Goal: Task Accomplishment & Management: Complete application form

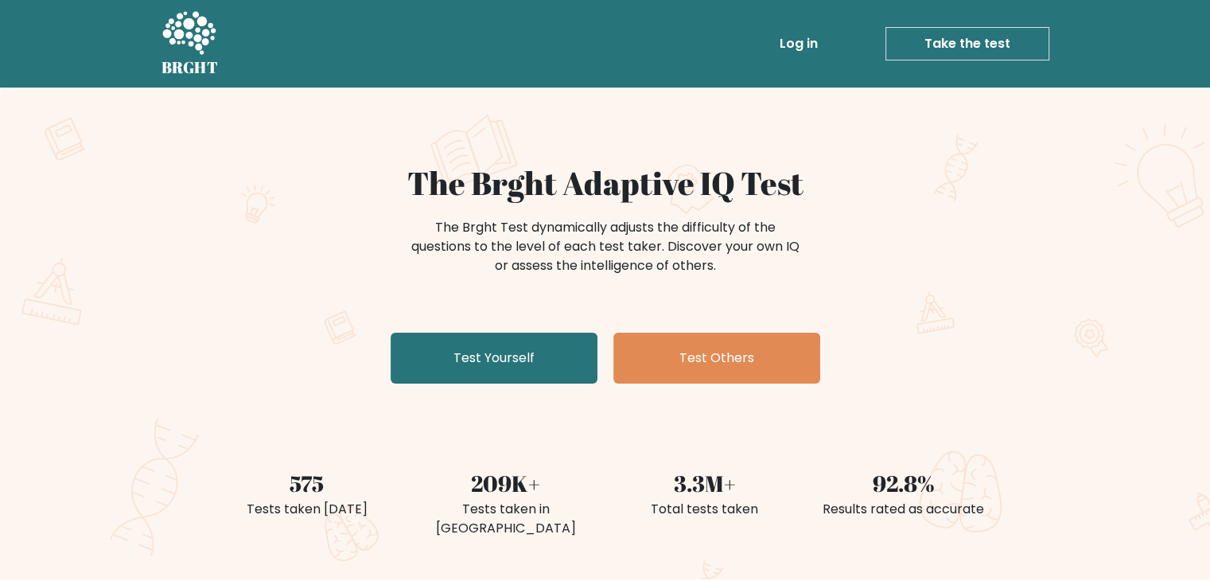
click at [955, 40] on link "Take the test" at bounding box center [968, 43] width 164 height 33
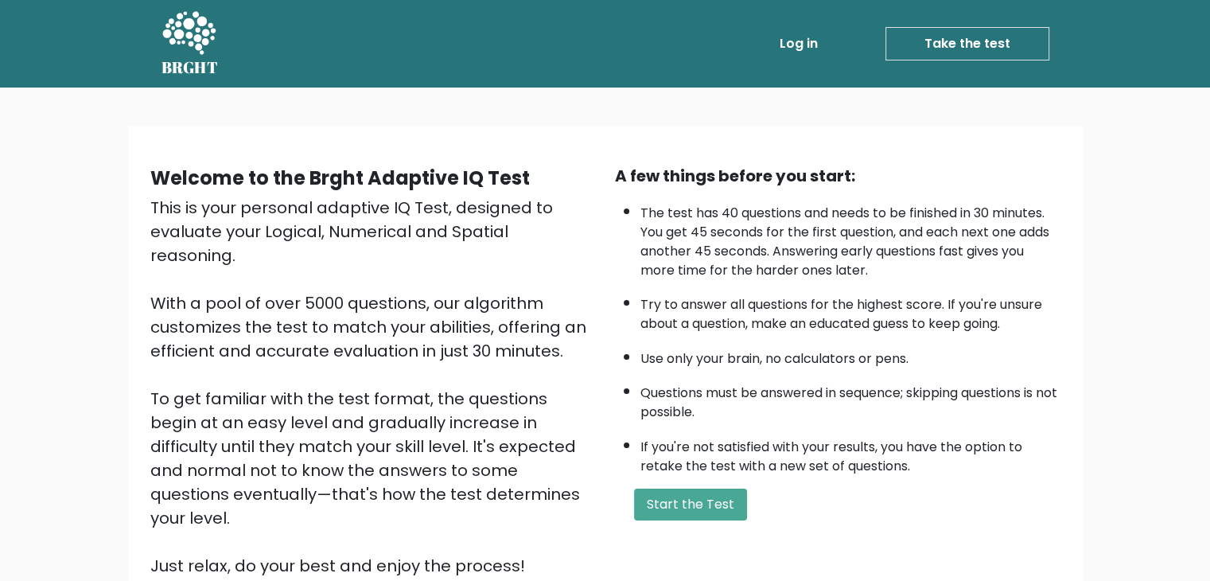
scroll to position [148, 0]
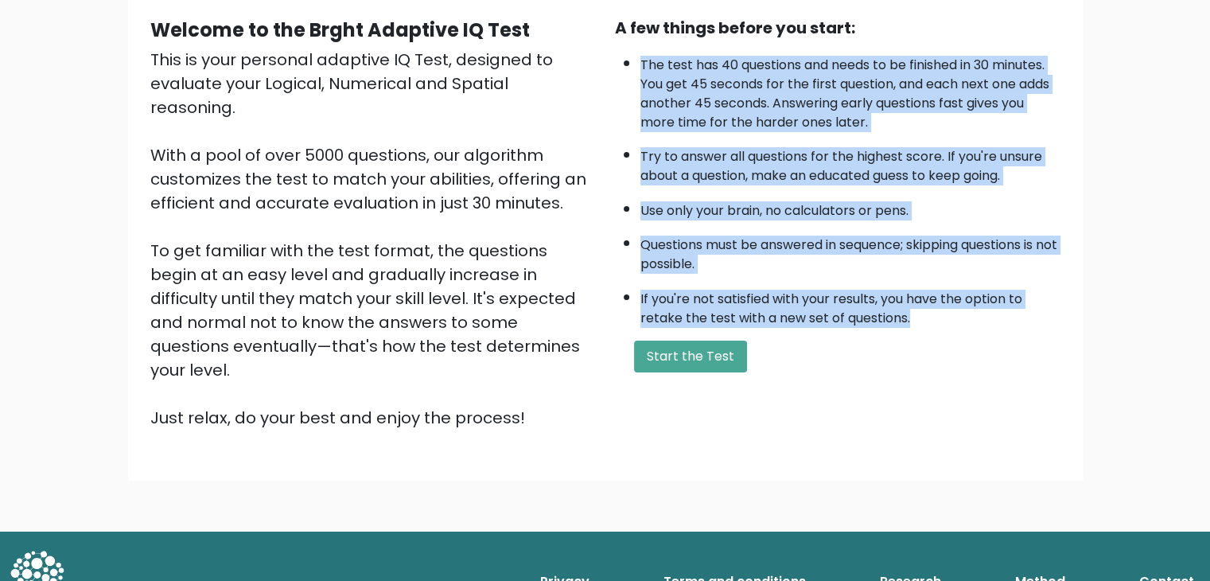
drag, startPoint x: 641, startPoint y: 60, endPoint x: 923, endPoint y: 310, distance: 377.1
click at [923, 310] on ul "The test has 40 questions and needs to be finished in 30 minutes. You get 45 se…" at bounding box center [838, 188] width 446 height 280
copy ul "The test has 40 questions and needs to be finished in 30 minutes. You get 45 se…"
click at [715, 349] on button "Start the Test" at bounding box center [690, 357] width 113 height 32
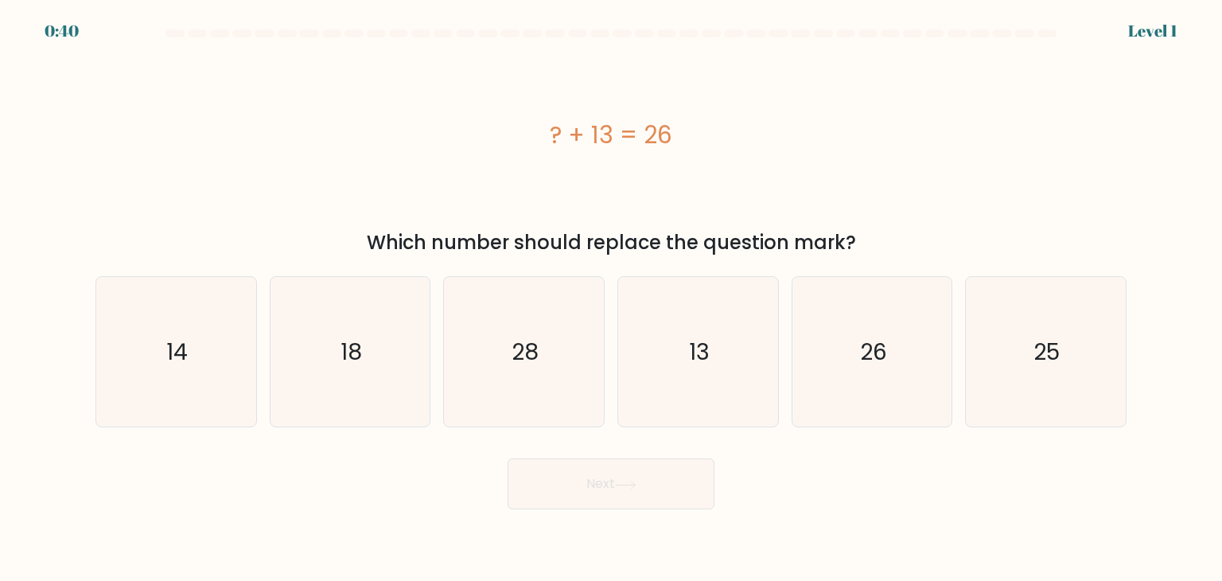
drag, startPoint x: 549, startPoint y: 121, endPoint x: 853, endPoint y: 240, distance: 326.3
click at [853, 240] on div "? + 13 = 26 Which number should replace the question mark?" at bounding box center [611, 152] width 1050 height 209
copy div "? + 13 = 26 Which number should replace the question mark?"
click at [785, 162] on div "? + 13 = 26" at bounding box center [610, 135] width 1031 height 174
click at [647, 368] on icon "13" at bounding box center [698, 352] width 150 height 150
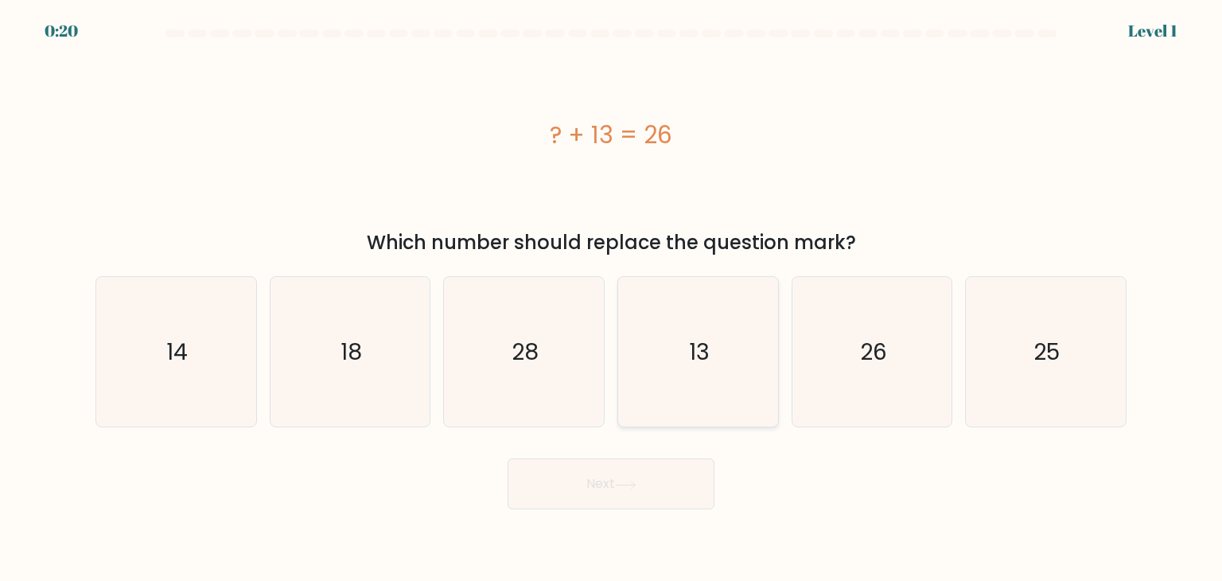
click at [612, 298] on input "d. 13" at bounding box center [611, 294] width 1 height 8
radio input "true"
click at [645, 496] on button "Next" at bounding box center [611, 483] width 207 height 51
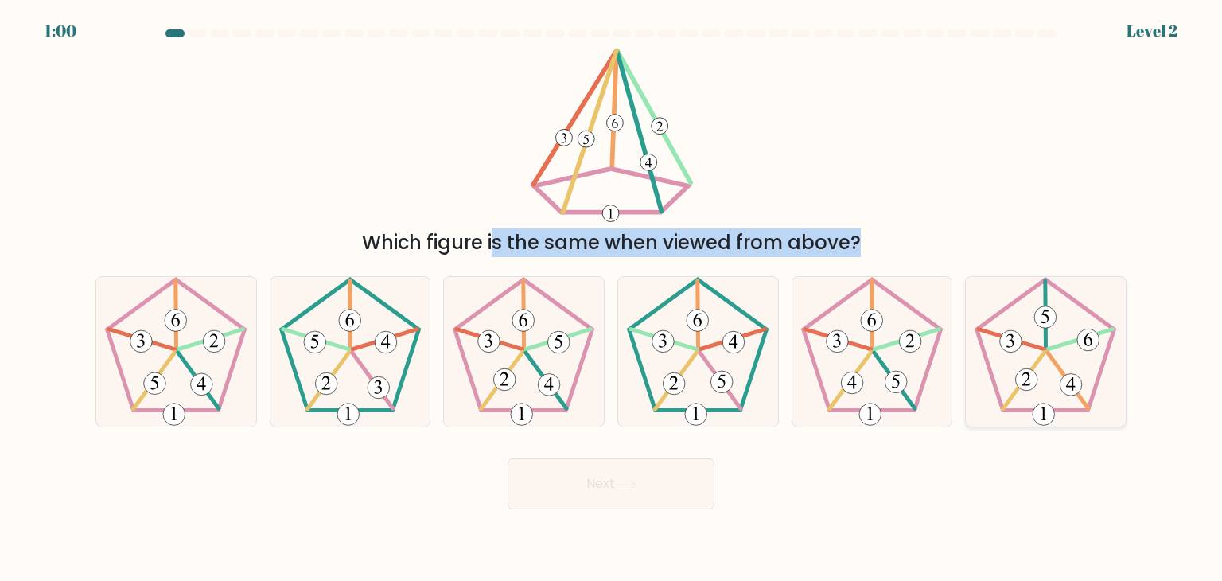
drag, startPoint x: 523, startPoint y: 111, endPoint x: 1041, endPoint y: 361, distance: 575.5
click at [1041, 362] on form at bounding box center [611, 269] width 1222 height 480
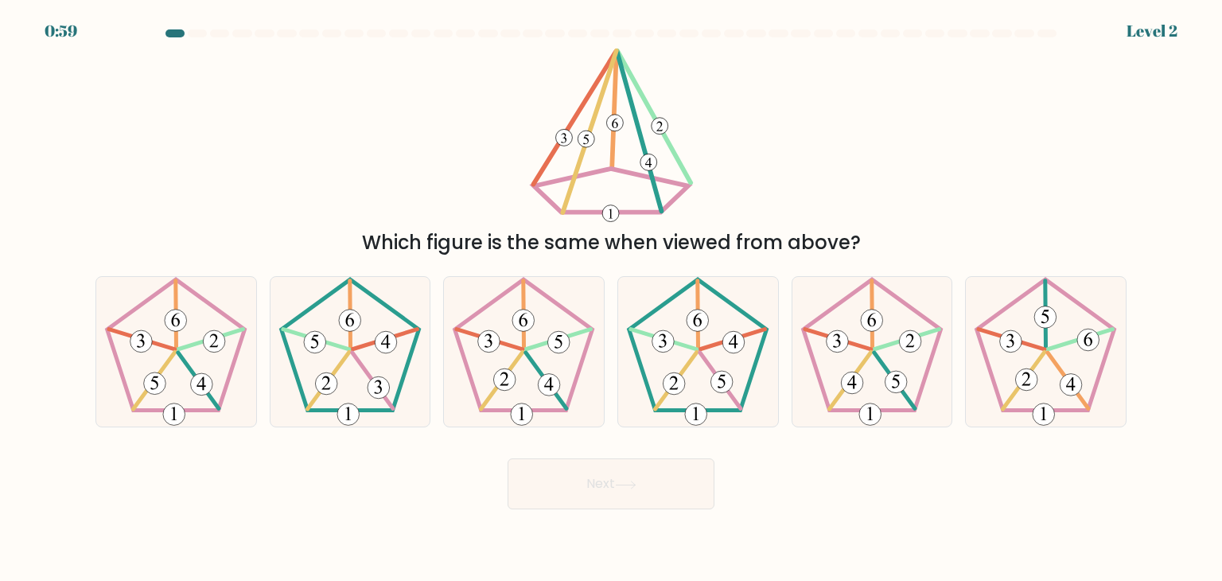
click at [781, 161] on div "Which figure is the same when viewed from above?" at bounding box center [611, 152] width 1050 height 209
click at [189, 377] on icon at bounding box center [176, 352] width 150 height 150
click at [611, 298] on input "a." at bounding box center [611, 294] width 1 height 8
radio input "true"
click at [614, 472] on button "Next" at bounding box center [611, 483] width 207 height 51
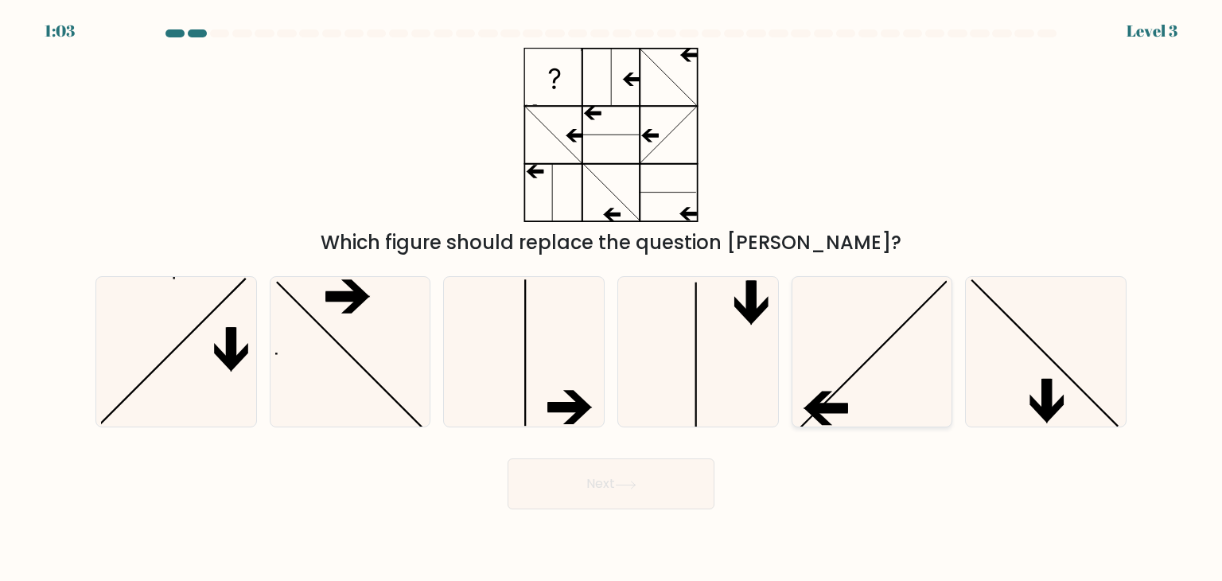
click at [854, 413] on icon at bounding box center [872, 352] width 150 height 150
click at [612, 298] on input "e." at bounding box center [611, 294] width 1 height 8
radio input "true"
click at [616, 484] on button "Next" at bounding box center [611, 483] width 207 height 51
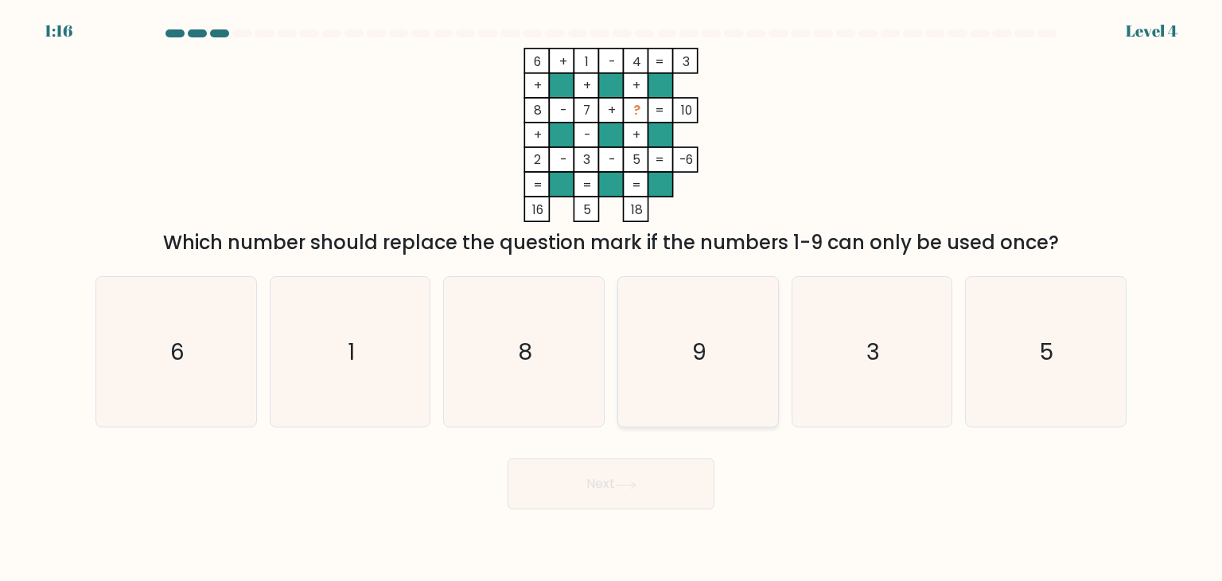
click at [688, 354] on icon "9" at bounding box center [698, 352] width 150 height 150
click at [612, 298] on input "d. 9" at bounding box center [611, 294] width 1 height 8
radio input "true"
click at [649, 484] on button "Next" at bounding box center [611, 483] width 207 height 51
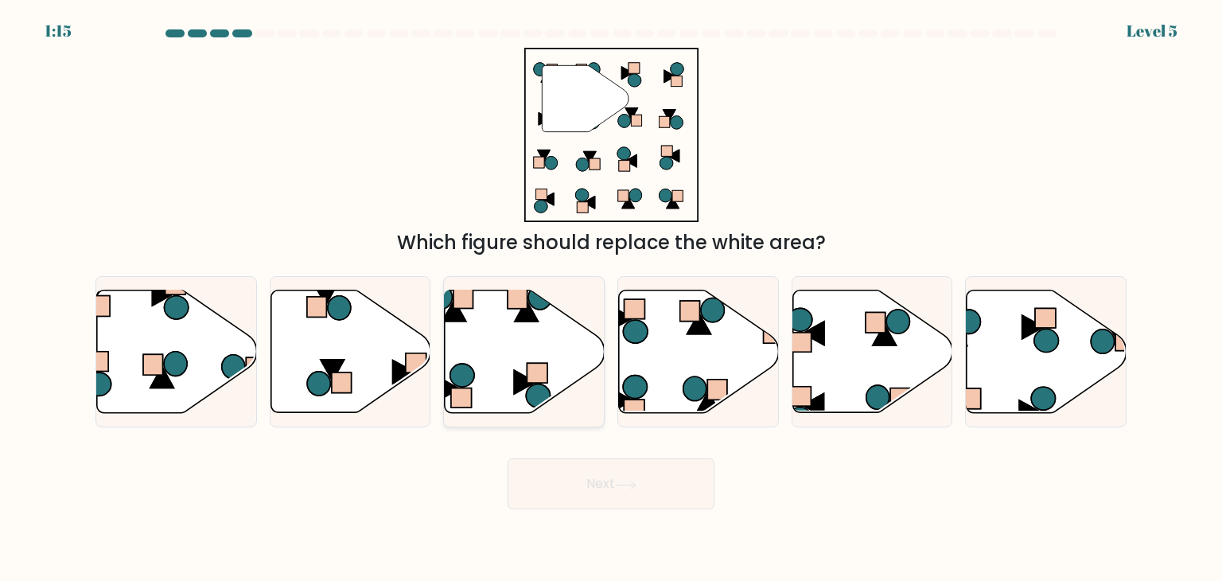
click at [568, 358] on icon at bounding box center [525, 351] width 160 height 123
click at [611, 298] on input "c." at bounding box center [611, 294] width 1 height 8
radio input "true"
click at [627, 485] on icon at bounding box center [625, 485] width 21 height 9
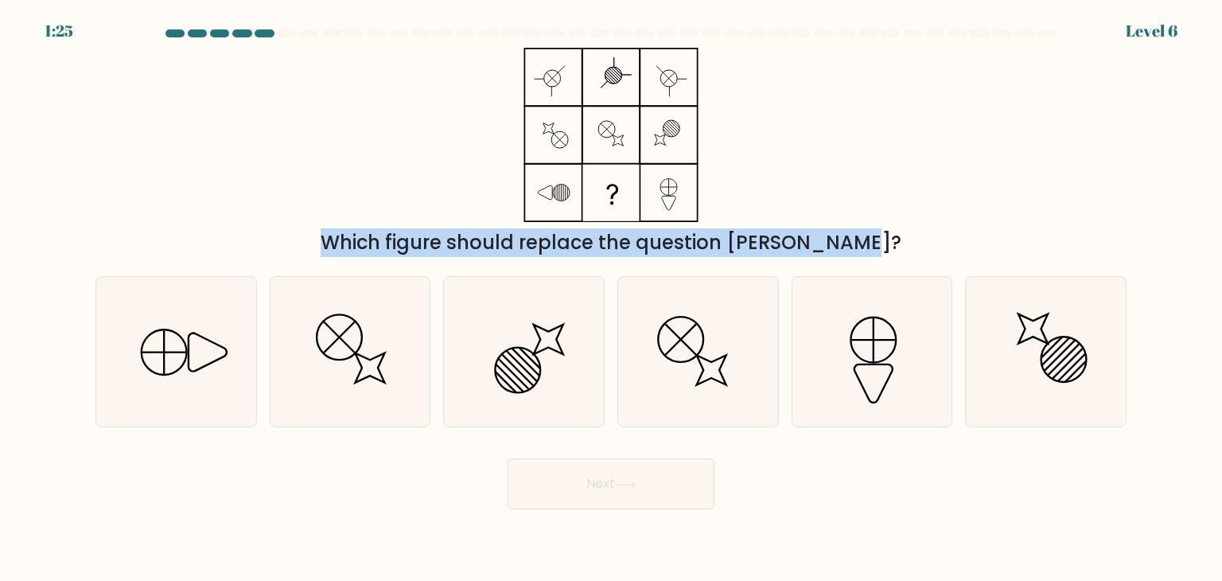
drag, startPoint x: 500, startPoint y: 37, endPoint x: 758, endPoint y: 230, distance: 322.9
click at [758, 230] on form at bounding box center [611, 269] width 1222 height 480
click at [758, 230] on div "Which figure should replace the question mark?" at bounding box center [611, 242] width 1012 height 29
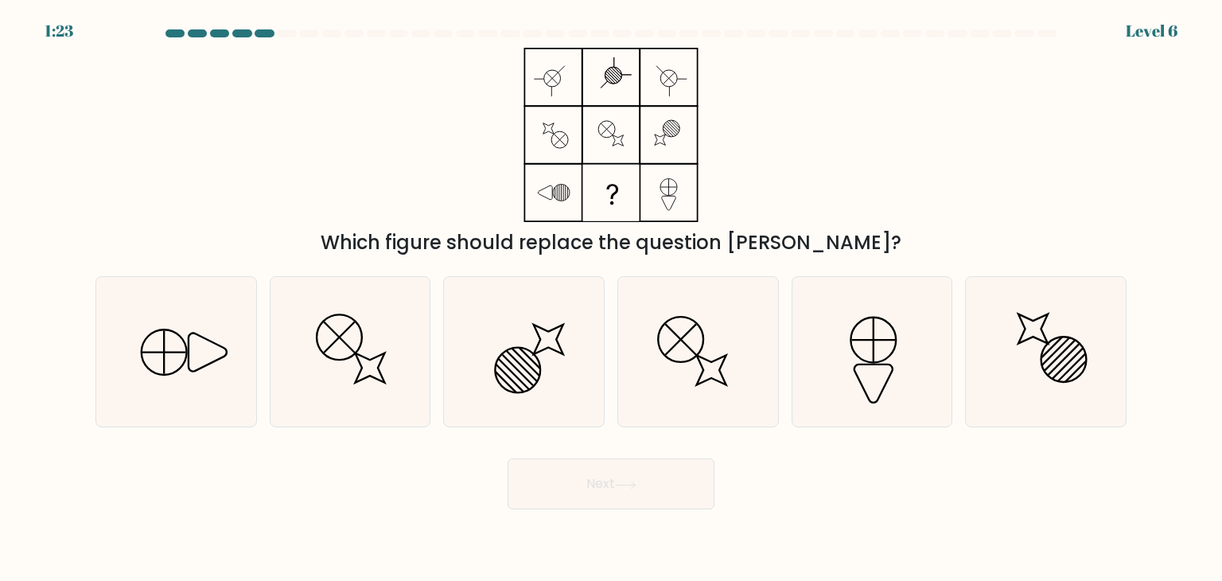
drag, startPoint x: 844, startPoint y: 241, endPoint x: 290, endPoint y: 211, distance: 554.6
click at [290, 211] on div "Which figure should replace the question mark?" at bounding box center [611, 152] width 1050 height 209
copy div "Which figure should replace the question mark?"
click at [819, 134] on div "Which figure should replace the question mark?" at bounding box center [611, 152] width 1050 height 209
click at [863, 376] on icon at bounding box center [872, 352] width 150 height 150
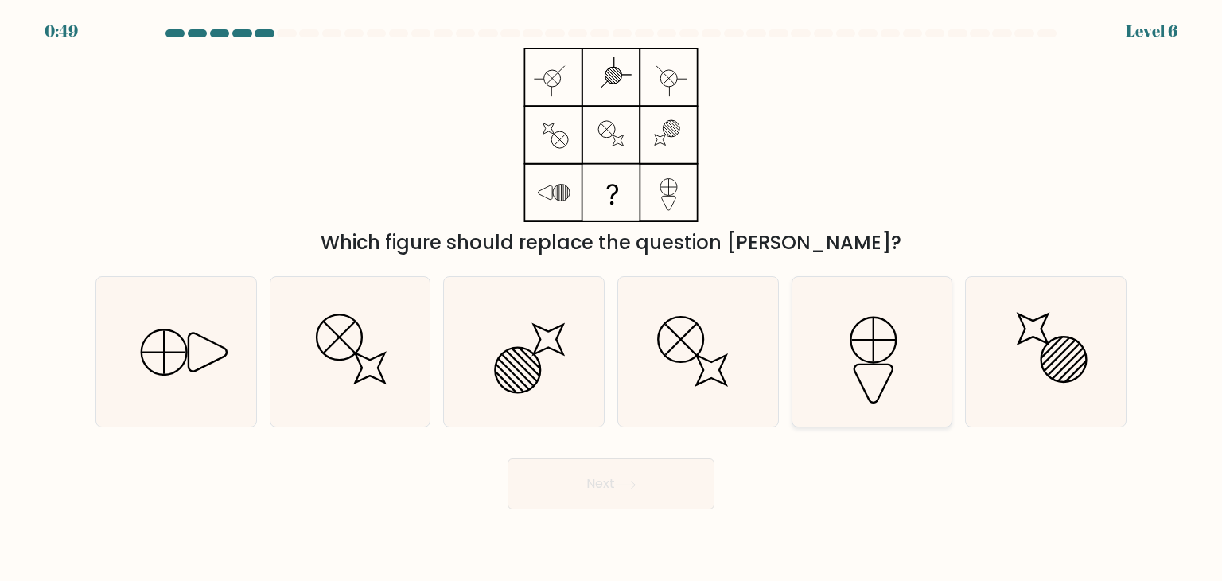
click at [612, 298] on input "e." at bounding box center [611, 294] width 1 height 8
radio input "true"
click at [557, 497] on button "Next" at bounding box center [611, 483] width 207 height 51
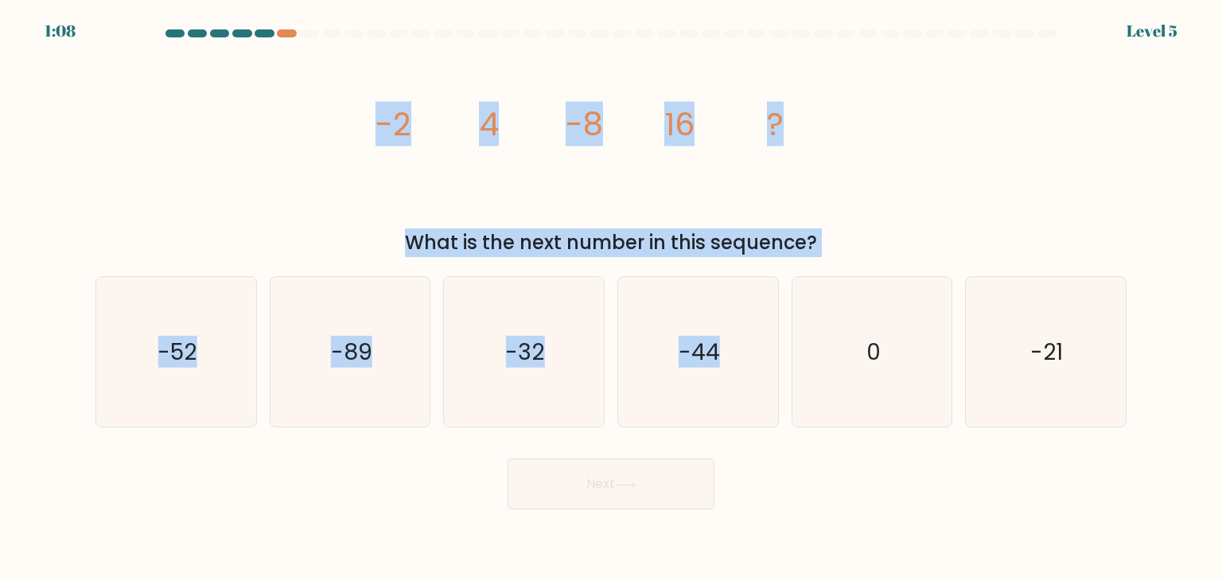
drag, startPoint x: 337, startPoint y: 117, endPoint x: 866, endPoint y: 271, distance: 551.2
click at [866, 271] on form at bounding box center [611, 269] width 1222 height 480
drag, startPoint x: 839, startPoint y: 154, endPoint x: 704, endPoint y: 148, distance: 134.6
click at [840, 154] on icon "image/svg+xml -2 4 -8 16 ?" at bounding box center [610, 135] width 477 height 174
click at [361, 89] on div "image/svg+xml -2 4 -8 16 ? What is the next number in this sequence?" at bounding box center [611, 152] width 1050 height 209
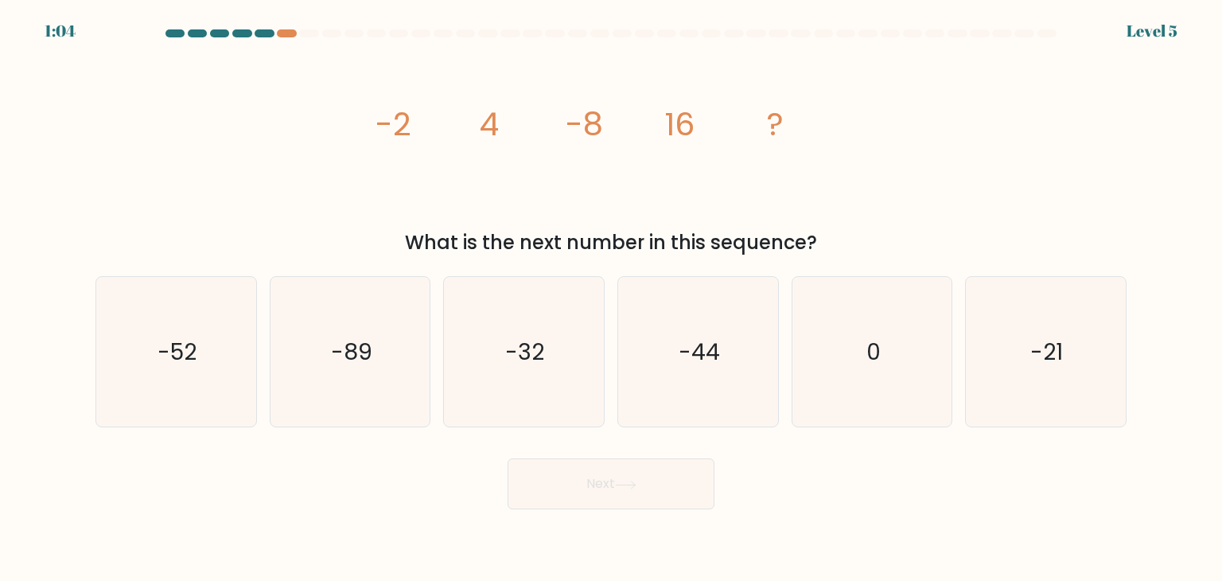
drag, startPoint x: 357, startPoint y: 121, endPoint x: 843, endPoint y: 240, distance: 499.7
click at [843, 240] on div "image/svg+xml -2 4 -8 16 ? What is the next number in this sequence?" at bounding box center [611, 152] width 1050 height 209
copy div "-2 4 -8 16 ? What is the next number in this sequence?"
click at [536, 293] on icon "-32" at bounding box center [524, 352] width 150 height 150
click at [611, 293] on input "c. -32" at bounding box center [611, 294] width 1 height 8
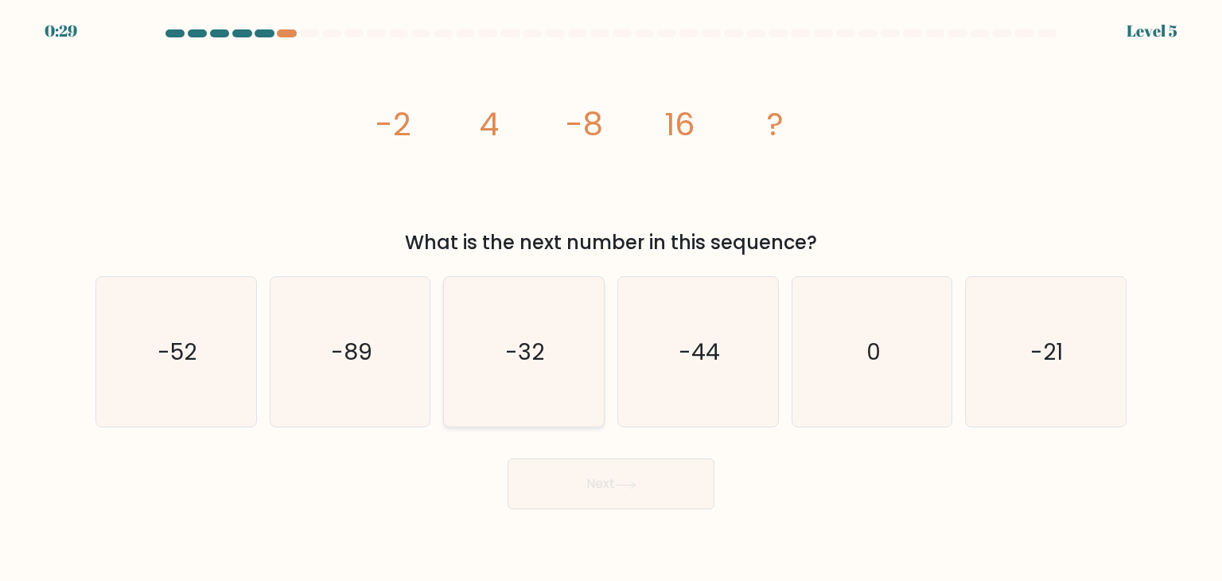
radio input "true"
click at [694, 499] on button "Next" at bounding box center [611, 483] width 207 height 51
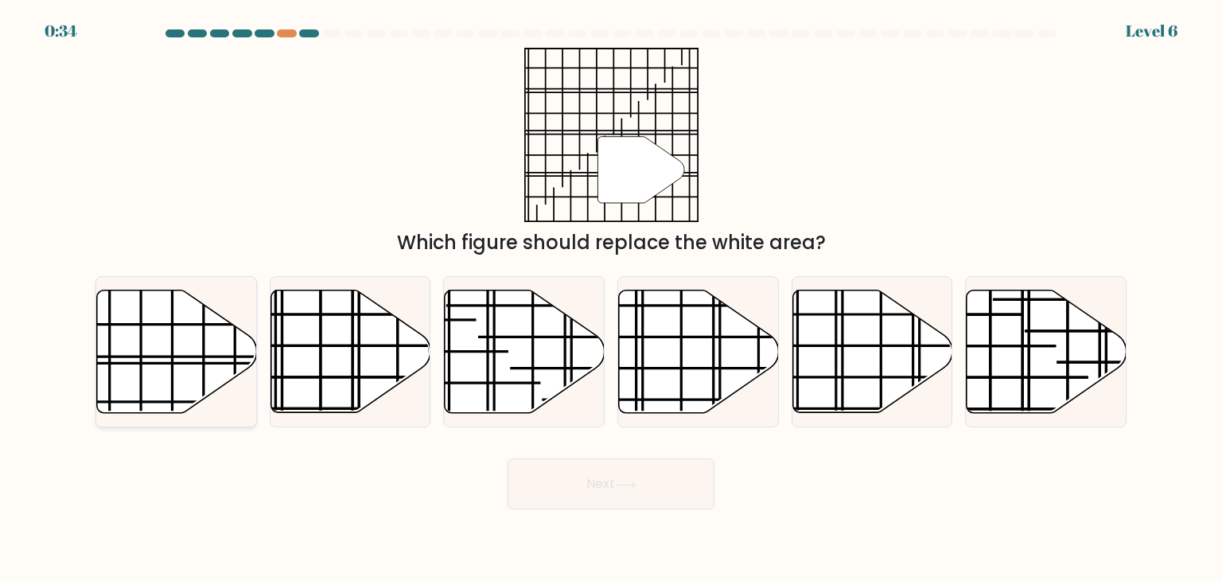
click at [162, 337] on icon at bounding box center [177, 351] width 160 height 123
click at [611, 298] on input "a." at bounding box center [611, 294] width 1 height 8
radio input "true"
click at [602, 481] on button "Next" at bounding box center [611, 483] width 207 height 51
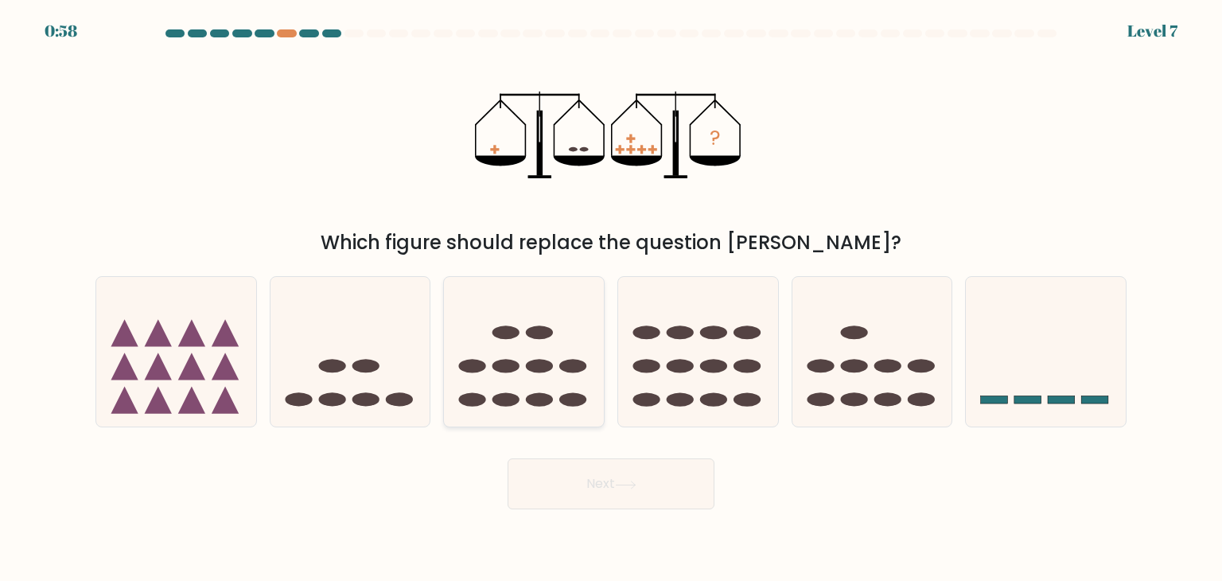
click at [547, 376] on icon at bounding box center [524, 352] width 160 height 132
click at [611, 298] on input "c." at bounding box center [611, 294] width 1 height 8
radio input "true"
click at [626, 474] on button "Next" at bounding box center [611, 483] width 207 height 51
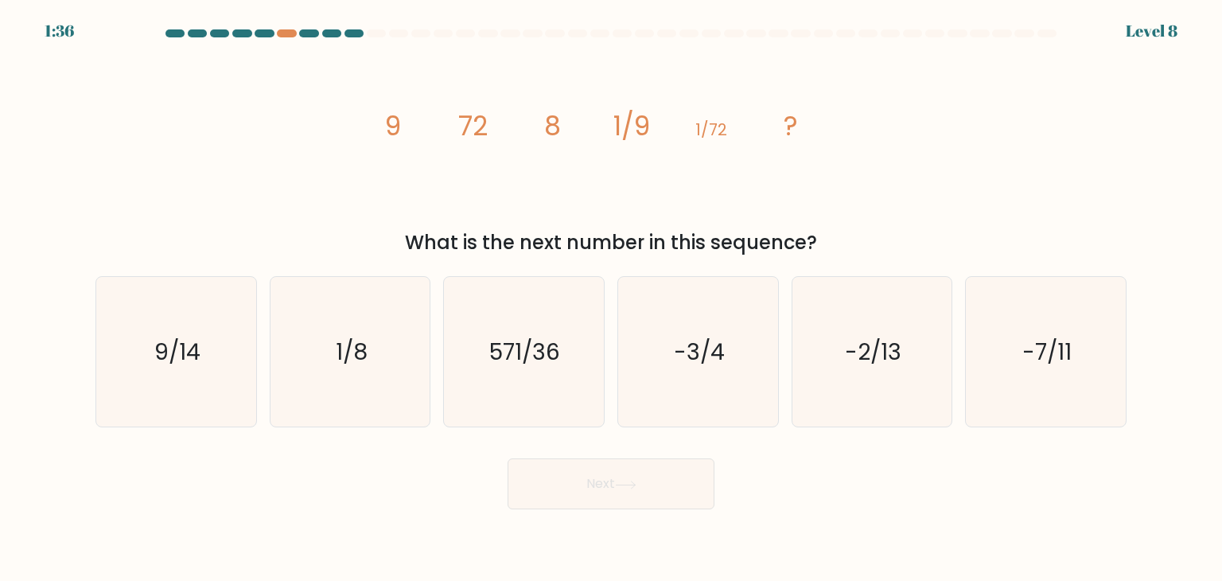
drag, startPoint x: 344, startPoint y: 136, endPoint x: 824, endPoint y: 239, distance: 490.7
click at [824, 239] on div "image/svg+xml 9 72 8 1/9 1/72 ? What is the next number in this sequence?" at bounding box center [611, 152] width 1050 height 209
copy div "9 72 8 1/9 1/72 ? What is the next number in this sequence?"
click at [342, 380] on icon "1/8" at bounding box center [350, 352] width 150 height 150
click at [611, 298] on input "b. 1/8" at bounding box center [611, 294] width 1 height 8
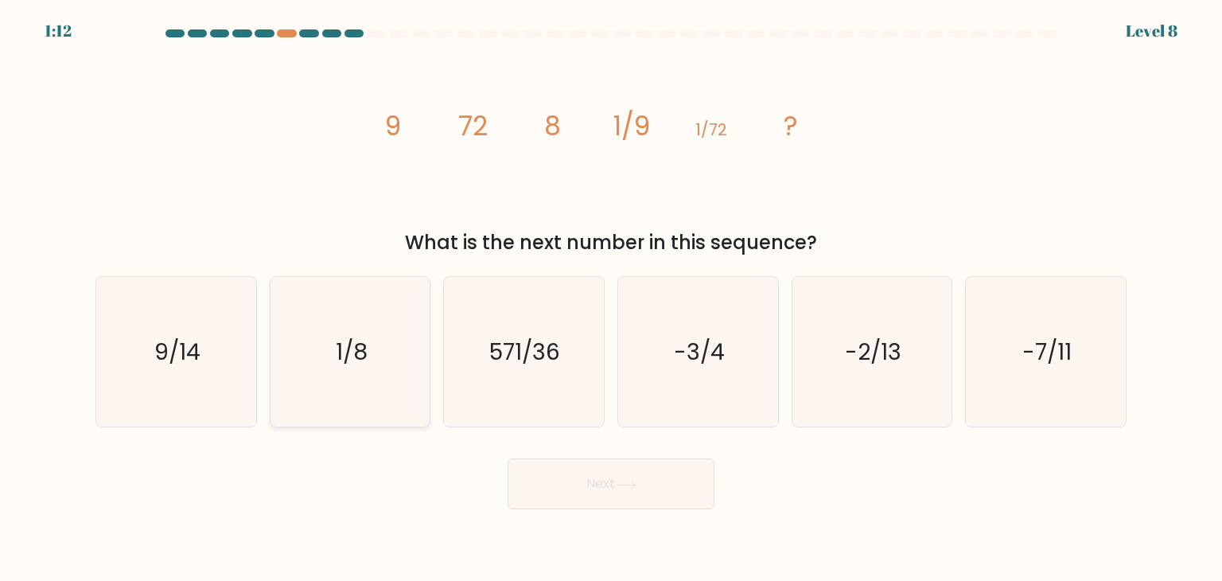
radio input "true"
click at [618, 488] on icon at bounding box center [625, 485] width 21 height 9
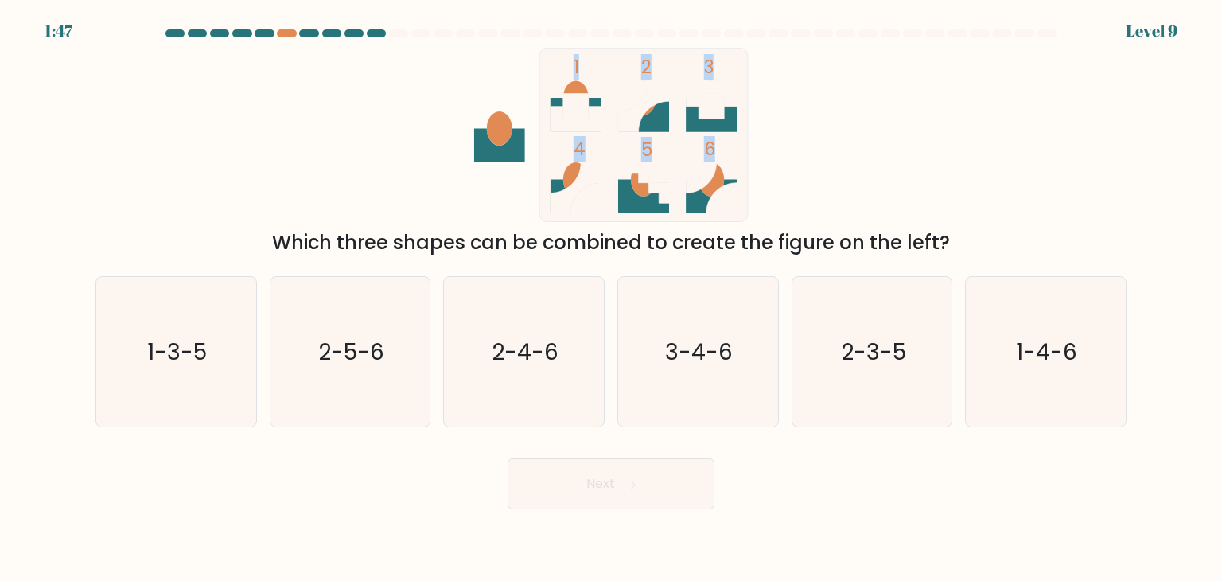
drag, startPoint x: 503, startPoint y: 76, endPoint x: 773, endPoint y: 146, distance: 279.5
click at [773, 146] on icon "1 2 3 4 5 6" at bounding box center [611, 135] width 428 height 174
click at [812, 147] on icon "1 2 3 4 5 6" at bounding box center [611, 135] width 428 height 174
click at [576, 370] on icon "2-4-6" at bounding box center [524, 352] width 150 height 150
click at [611, 298] on input "c. 2-4-6" at bounding box center [611, 294] width 1 height 8
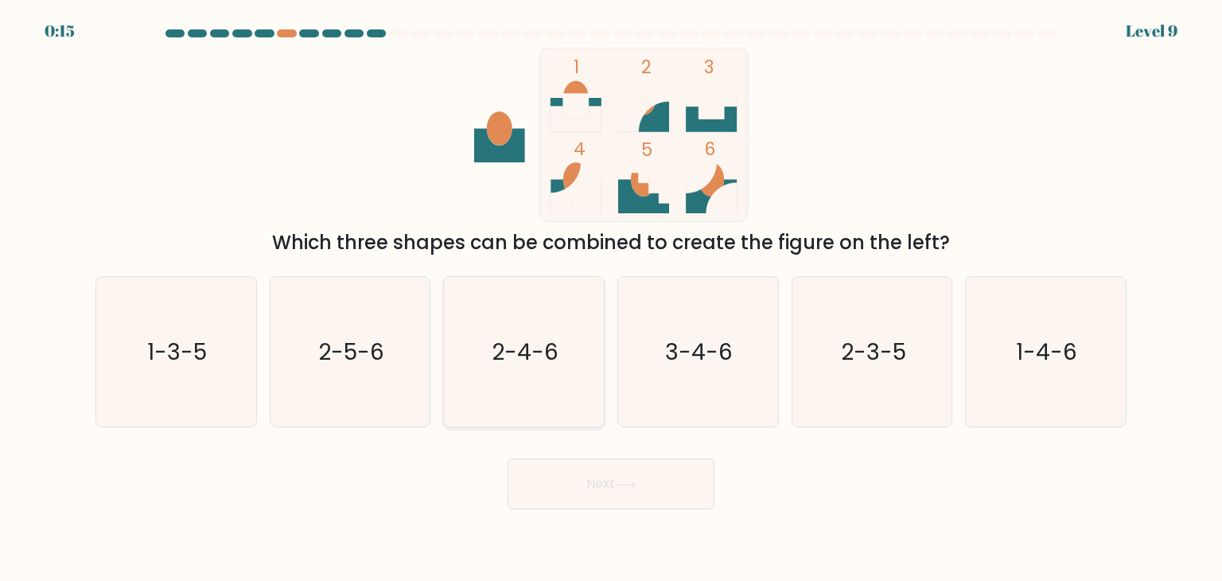
radio input "true"
click at [645, 488] on button "Next" at bounding box center [611, 483] width 207 height 51
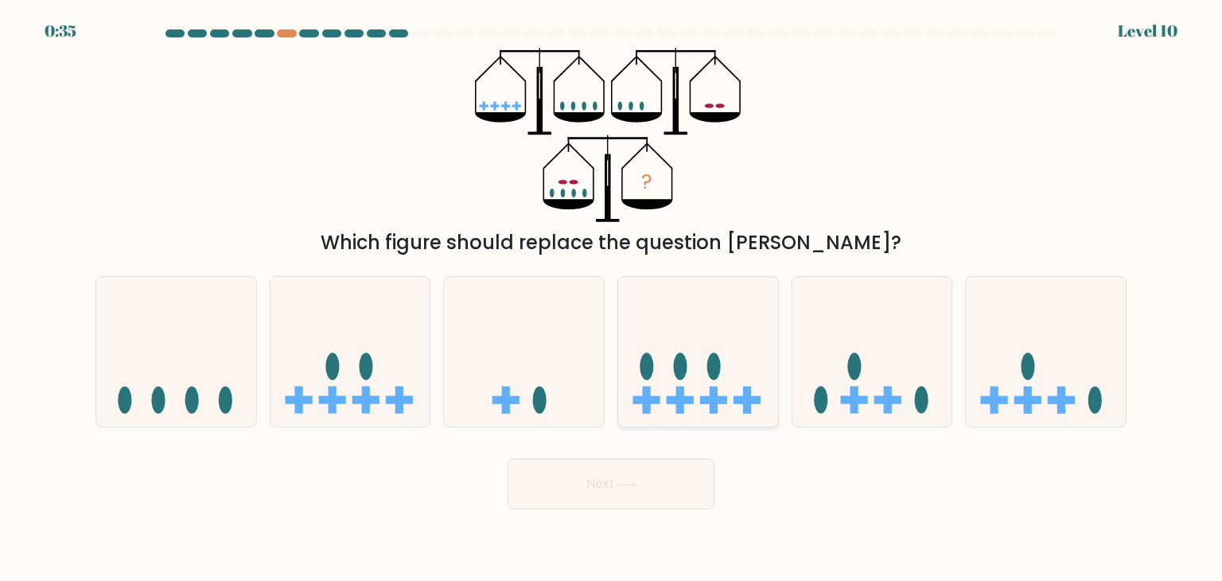
click at [722, 397] on rect at bounding box center [713, 400] width 27 height 8
click at [612, 298] on input "d." at bounding box center [611, 294] width 1 height 8
radio input "true"
click at [664, 489] on button "Next" at bounding box center [611, 483] width 207 height 51
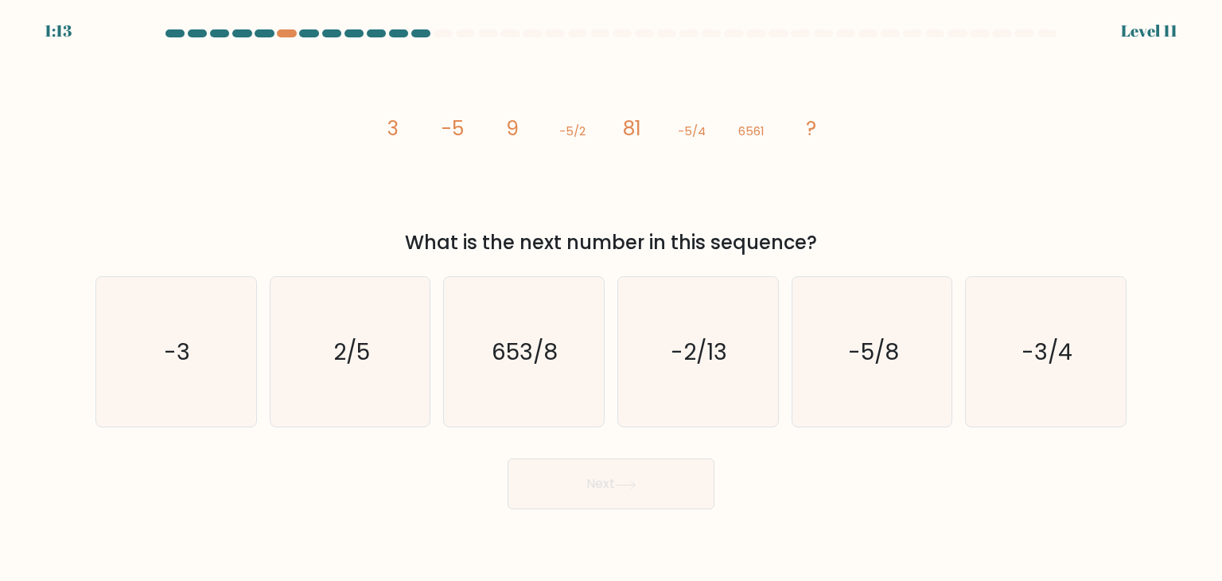
drag, startPoint x: 335, startPoint y: 103, endPoint x: 845, endPoint y: 226, distance: 524.8
click at [845, 226] on div "image/svg+xml 3 -5 9 -5/2 81 -5/4 6561 ? What is the next number in this sequen…" at bounding box center [611, 152] width 1050 height 209
copy div "-5 9 -5/2 81 -5/4 6561 ? What is the next number in this sequence?"
click at [919, 385] on icon "-5/8" at bounding box center [872, 352] width 150 height 150
click at [612, 298] on input "e. -5/8" at bounding box center [611, 294] width 1 height 8
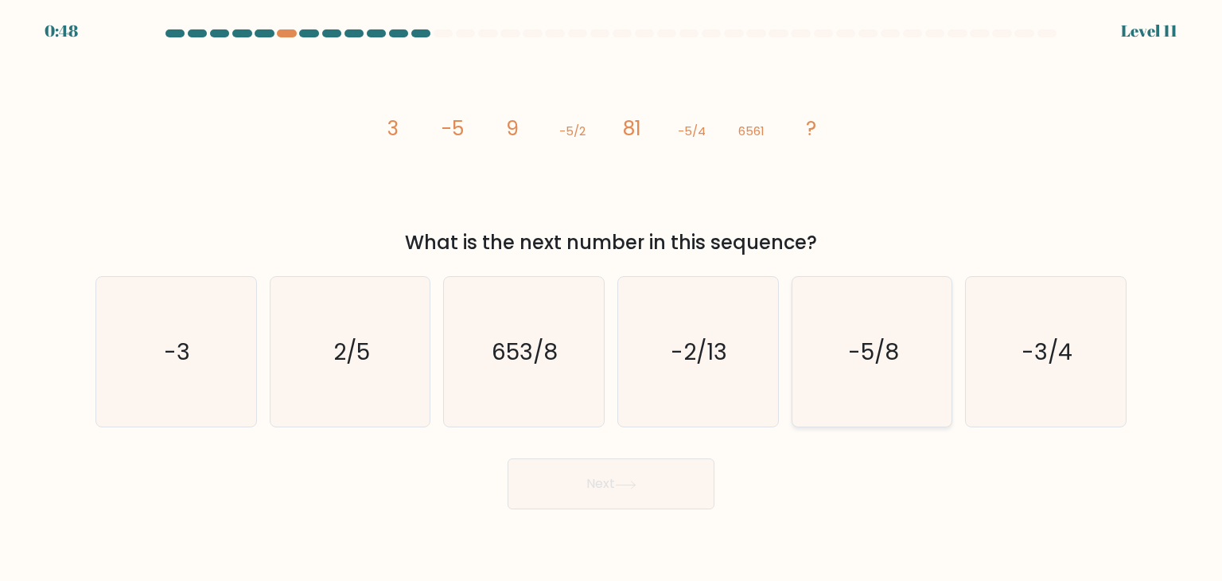
radio input "true"
click at [646, 495] on button "Next" at bounding box center [611, 483] width 207 height 51
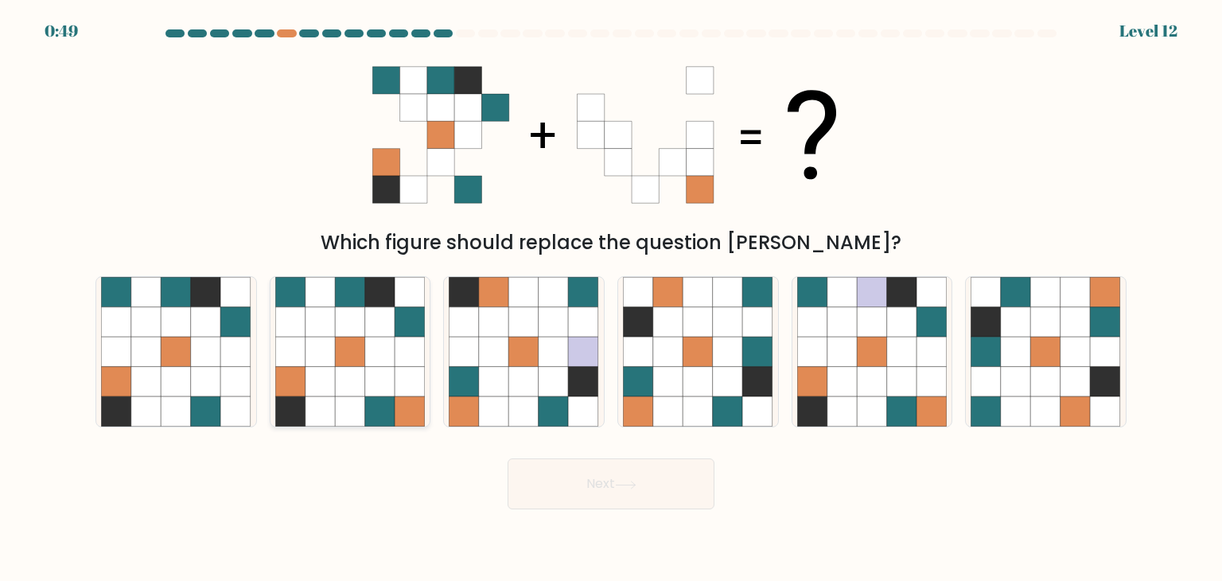
click at [378, 403] on icon at bounding box center [380, 412] width 30 height 30
click at [611, 298] on input "b." at bounding box center [611, 294] width 1 height 8
radio input "true"
click at [612, 482] on button "Next" at bounding box center [611, 483] width 207 height 51
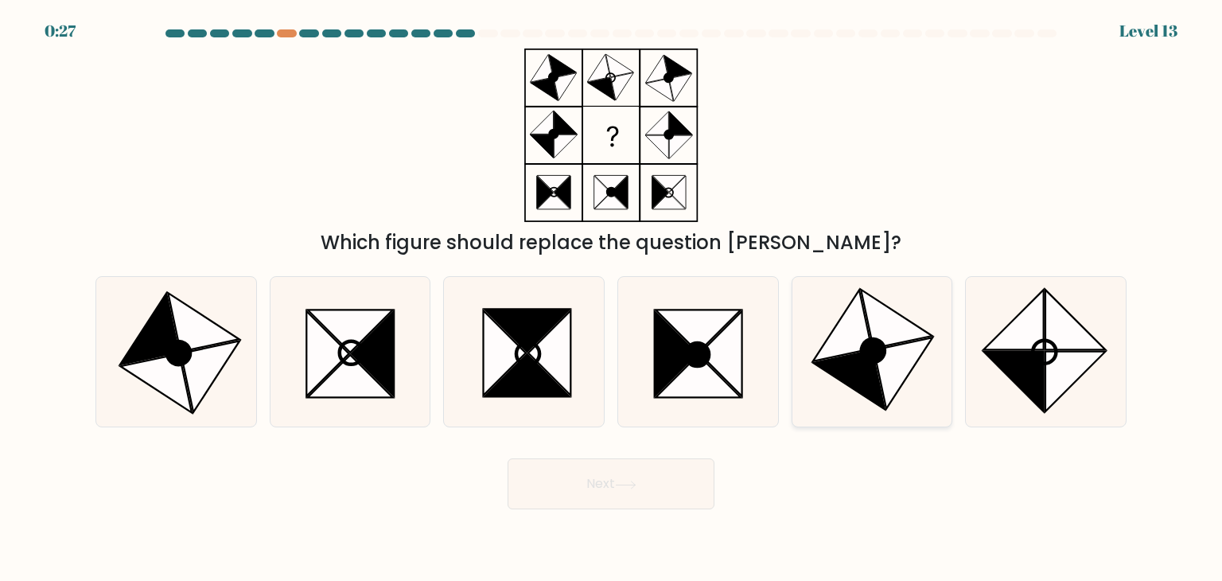
click at [882, 363] on icon at bounding box center [903, 373] width 59 height 72
click at [612, 298] on input "e." at bounding box center [611, 294] width 1 height 8
radio input "true"
click at [664, 485] on button "Next" at bounding box center [611, 483] width 207 height 51
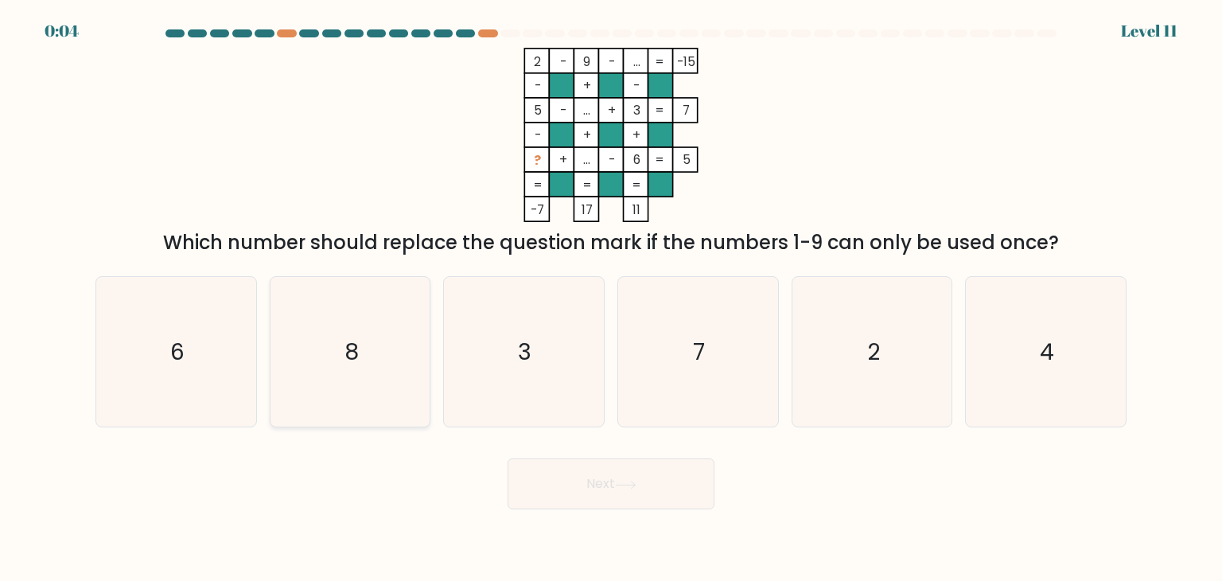
click at [333, 350] on icon "8" at bounding box center [350, 352] width 150 height 150
click at [611, 298] on input "b. 8" at bounding box center [611, 294] width 1 height 8
radio input "true"
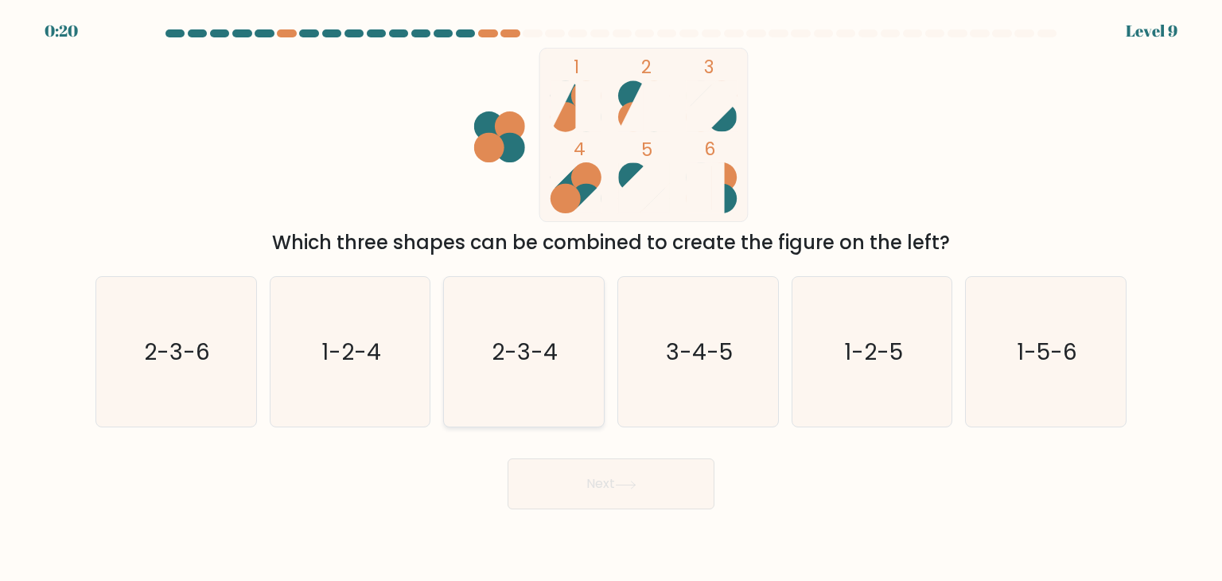
click at [538, 384] on icon "2-3-4" at bounding box center [524, 352] width 150 height 150
click at [611, 298] on input "c. 2-3-4" at bounding box center [611, 294] width 1 height 8
radio input "true"
click at [618, 482] on icon at bounding box center [625, 485] width 21 height 9
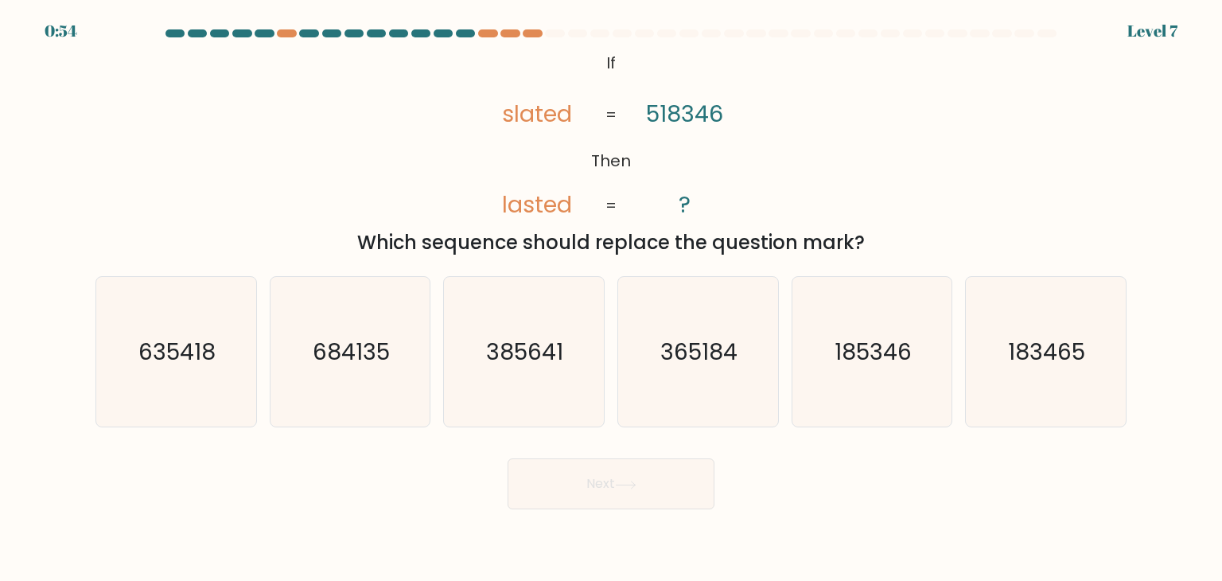
drag, startPoint x: 589, startPoint y: 60, endPoint x: 894, endPoint y: 236, distance: 352.2
click at [894, 236] on div "@import url('https://fonts.googleapis.com/css?family=Abril+Fatface:400,100,100i…" at bounding box center [611, 152] width 1050 height 209
copy div "If Then slated lasted 518346 ? = = Which sequence should replace the question m…"
click at [261, 235] on div "Which sequence should replace the question mark?" at bounding box center [611, 242] width 1012 height 29
click at [850, 360] on text "185346" at bounding box center [873, 352] width 77 height 32
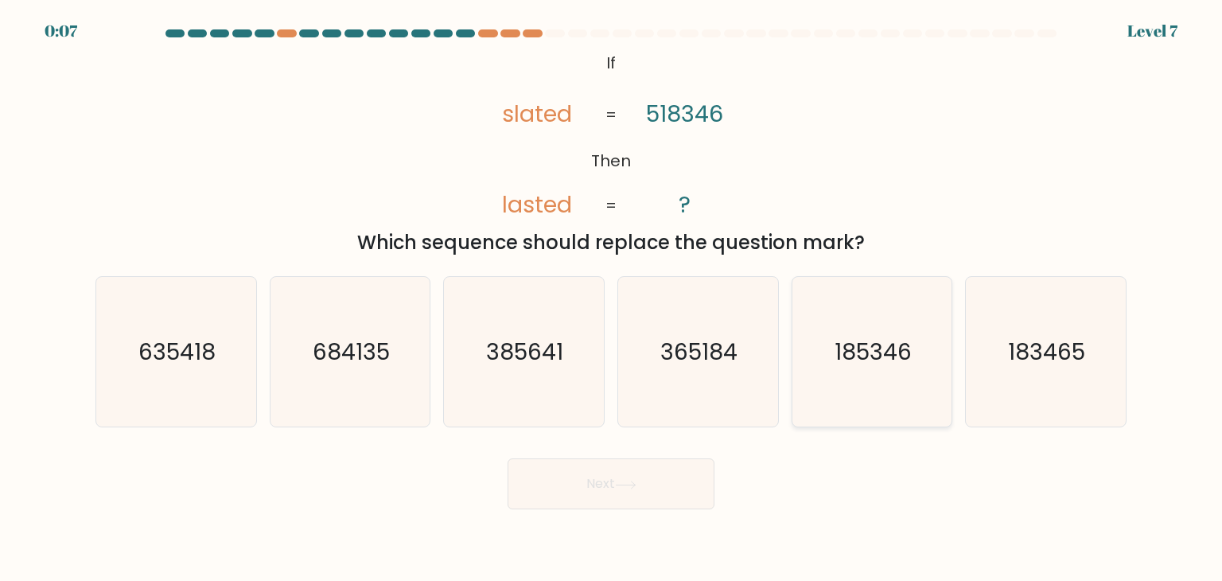
click at [612, 298] on input "e. 185346" at bounding box center [611, 294] width 1 height 8
radio input "true"
click at [624, 481] on icon at bounding box center [625, 485] width 21 height 9
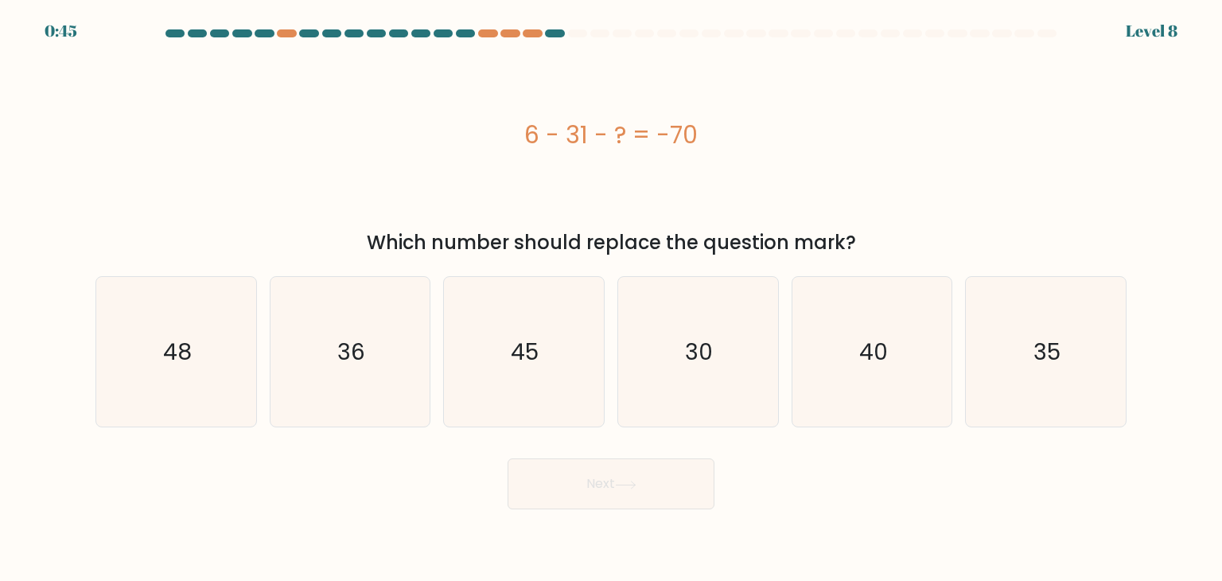
drag, startPoint x: 505, startPoint y: 129, endPoint x: 740, endPoint y: 149, distance: 235.6
click at [740, 149] on div "6 - 31 - ? = -70" at bounding box center [610, 135] width 1031 height 36
copy div "6 - 31 - ? = -70"
click at [559, 405] on icon "45" at bounding box center [524, 352] width 150 height 150
click at [611, 298] on input "c. 45" at bounding box center [611, 294] width 1 height 8
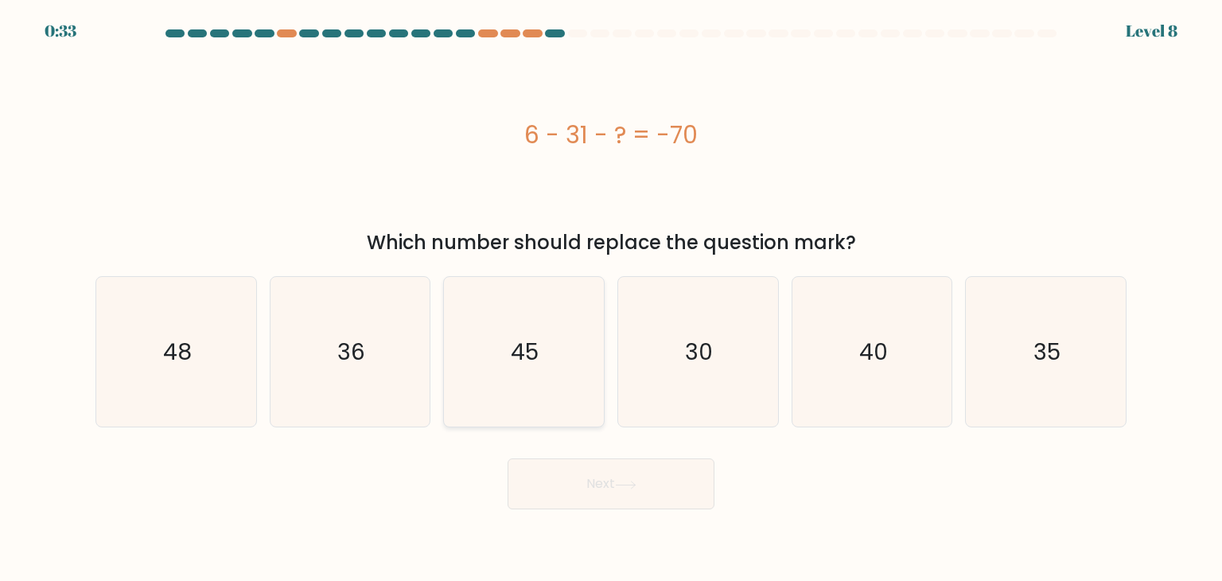
radio input "true"
click at [600, 477] on button "Next" at bounding box center [611, 483] width 207 height 51
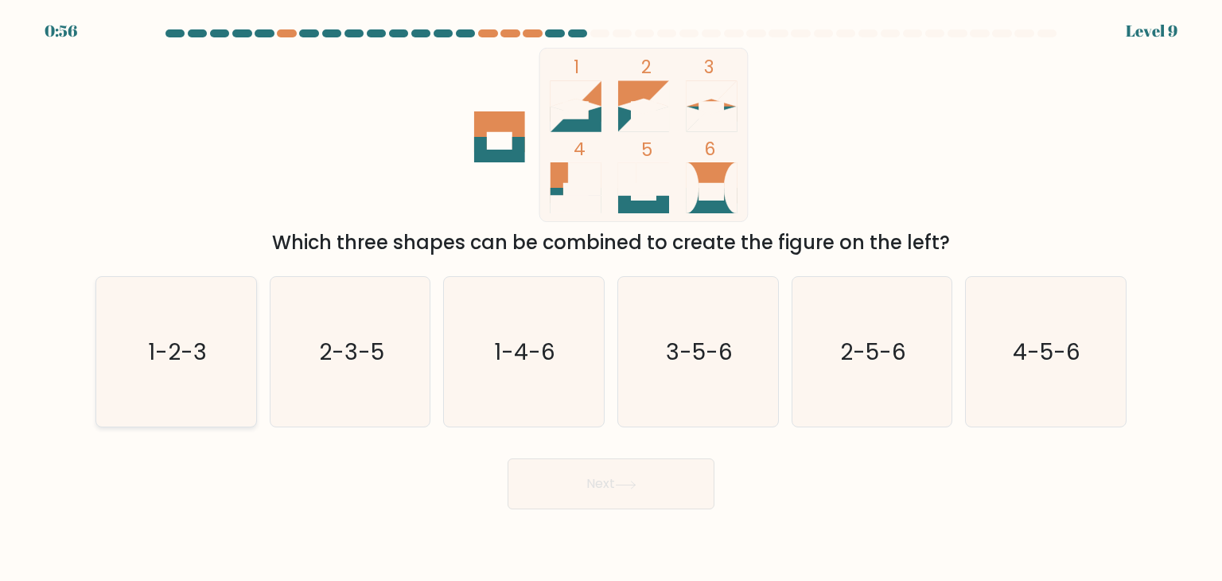
click at [183, 382] on icon "1-2-3" at bounding box center [176, 352] width 150 height 150
click at [611, 298] on input "a. 1-2-3" at bounding box center [611, 294] width 1 height 8
radio input "true"
click at [567, 487] on button "Next" at bounding box center [611, 483] width 207 height 51
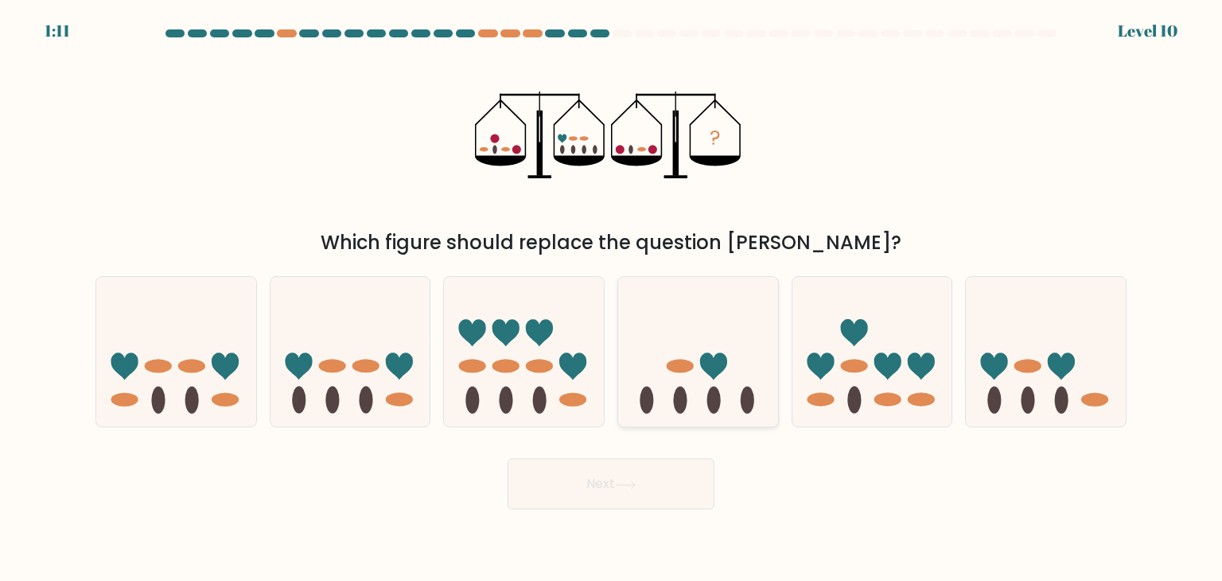
click at [691, 355] on icon at bounding box center [698, 352] width 160 height 132
click at [612, 298] on input "d." at bounding box center [611, 294] width 1 height 8
radio input "true"
click at [614, 494] on button "Next" at bounding box center [611, 483] width 207 height 51
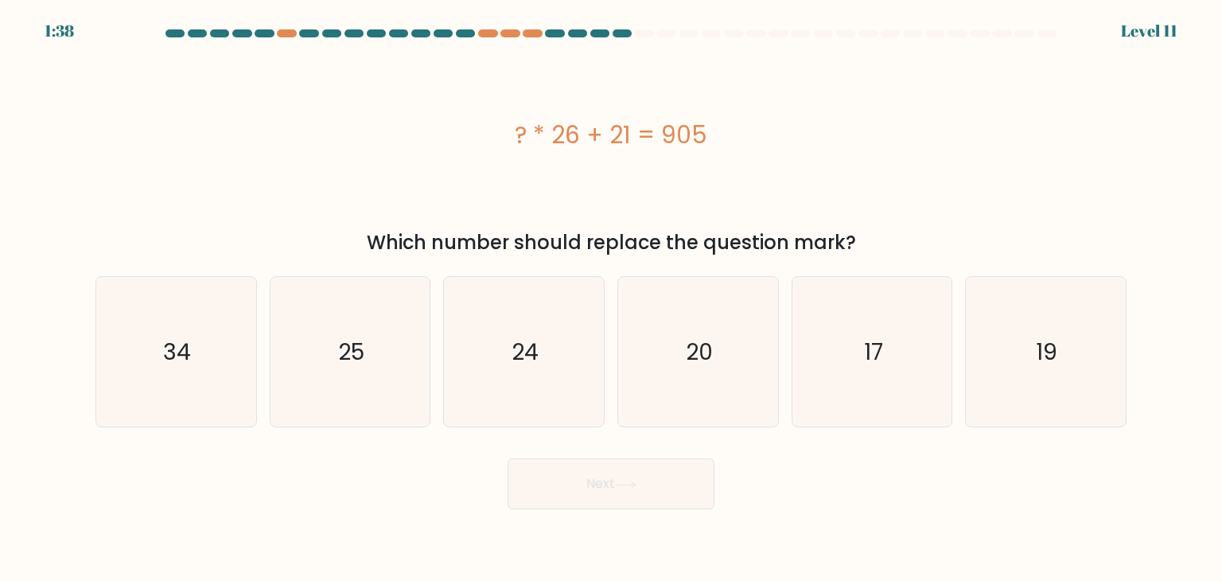
drag, startPoint x: 516, startPoint y: 136, endPoint x: 869, endPoint y: 229, distance: 365.4
click at [869, 229] on div "? * 26 + 21 = 905 Which number should replace the question mark?" at bounding box center [611, 152] width 1050 height 209
copy div "? * 26 + 21 = 905 Which number should replace the question mark?"
drag, startPoint x: 212, startPoint y: 367, endPoint x: 243, endPoint y: 403, distance: 47.4
click at [212, 367] on icon "34" at bounding box center [176, 352] width 150 height 150
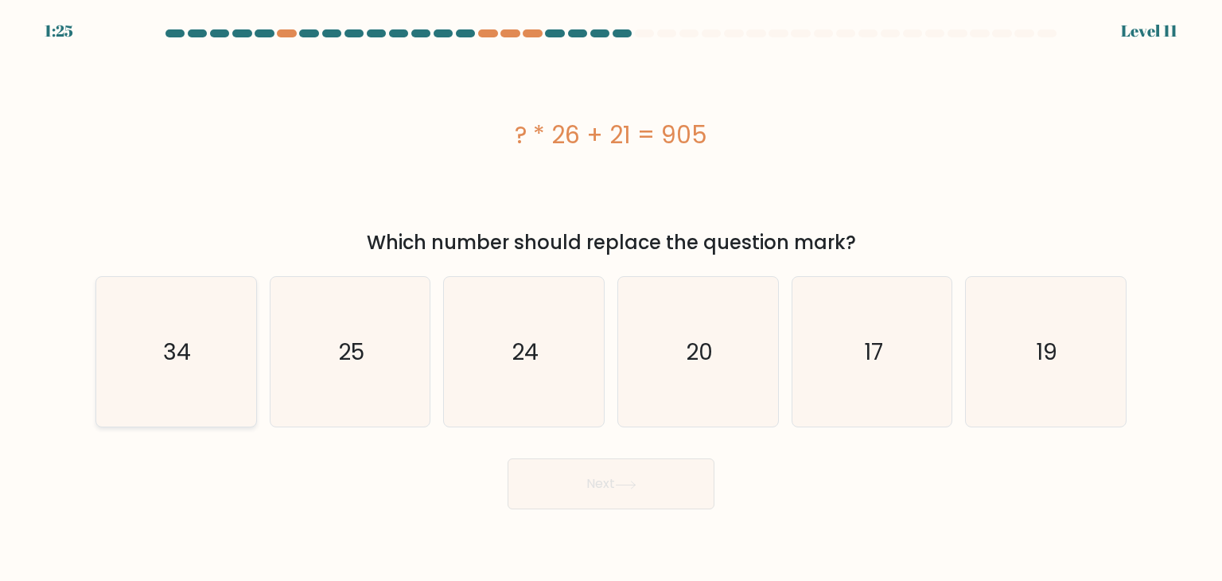
click at [611, 298] on input "a. 34" at bounding box center [611, 294] width 1 height 8
radio input "true"
click at [627, 496] on button "Next" at bounding box center [611, 483] width 207 height 51
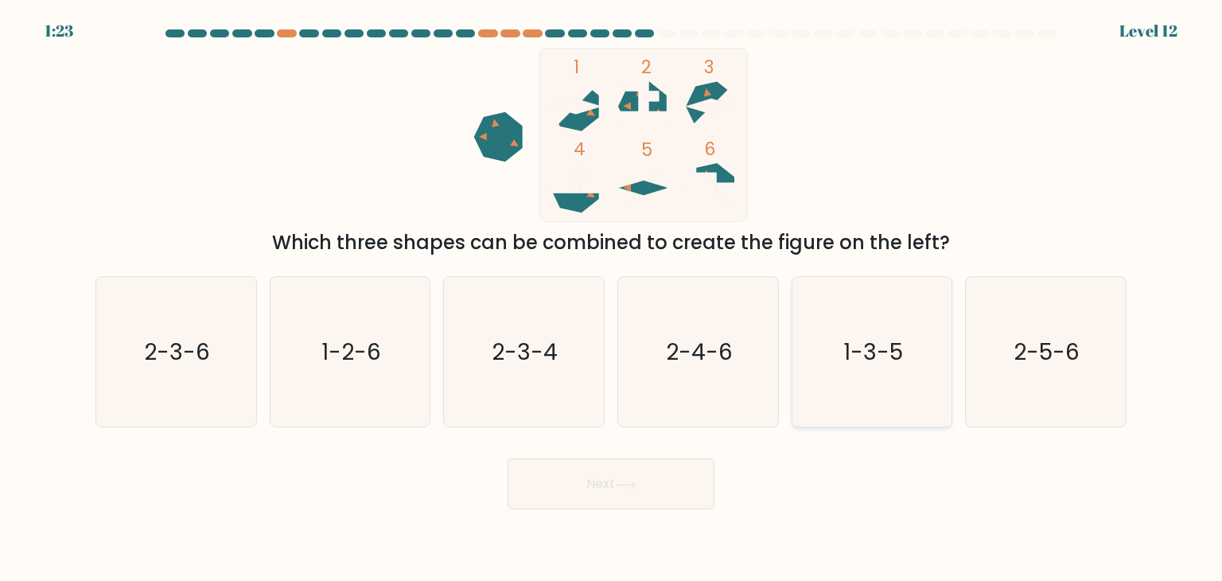
click at [894, 373] on icon "1-3-5" at bounding box center [872, 352] width 150 height 150
click at [612, 298] on input "e. 1-3-5" at bounding box center [611, 294] width 1 height 8
radio input "true"
click at [653, 494] on button "Next" at bounding box center [611, 483] width 207 height 51
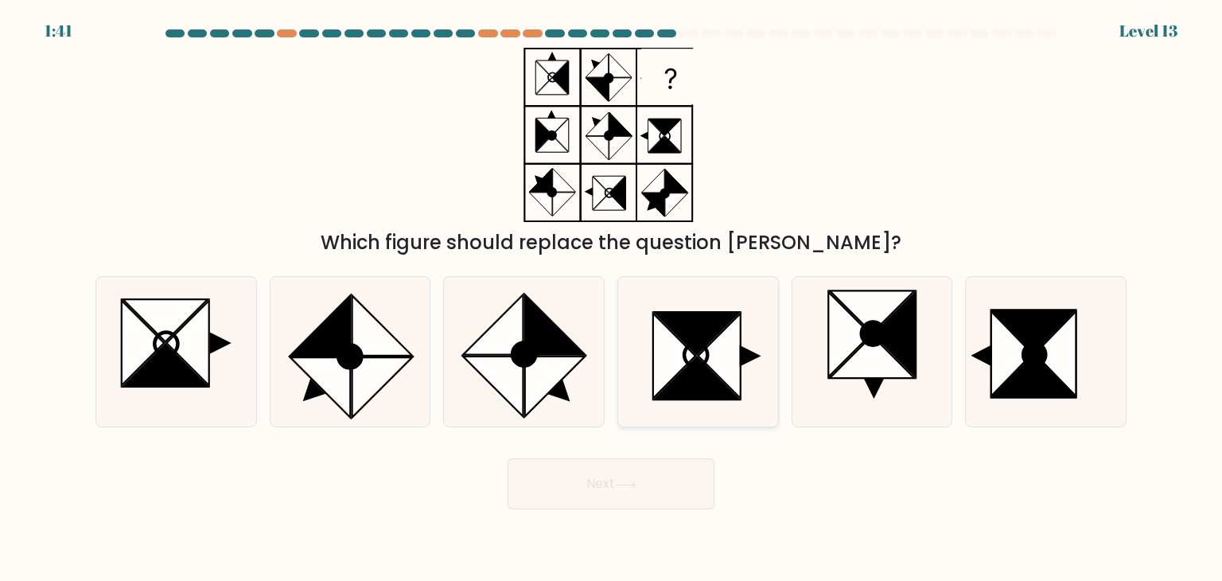
click at [678, 381] on icon at bounding box center [697, 378] width 85 height 42
click at [612, 298] on input "d." at bounding box center [611, 294] width 1 height 8
radio input "true"
click at [597, 475] on button "Next" at bounding box center [611, 483] width 207 height 51
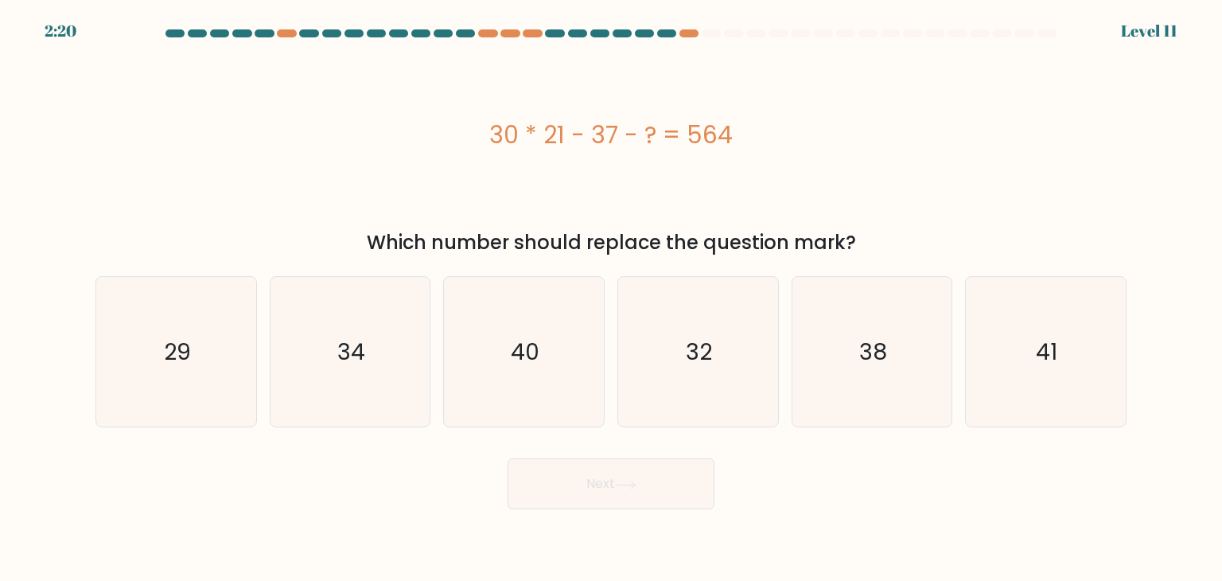
drag, startPoint x: 479, startPoint y: 134, endPoint x: 890, endPoint y: 250, distance: 427.3
click at [890, 250] on div "30 * 21 - 37 - ? = 564 Which number should replace the question mark?" at bounding box center [611, 152] width 1050 height 209
copy div "30 * 21 - 37 - ? = 564 Which number should replace the question mark?"
click at [178, 310] on icon "29" at bounding box center [176, 352] width 150 height 150
click at [611, 298] on input "a. 29" at bounding box center [611, 294] width 1 height 8
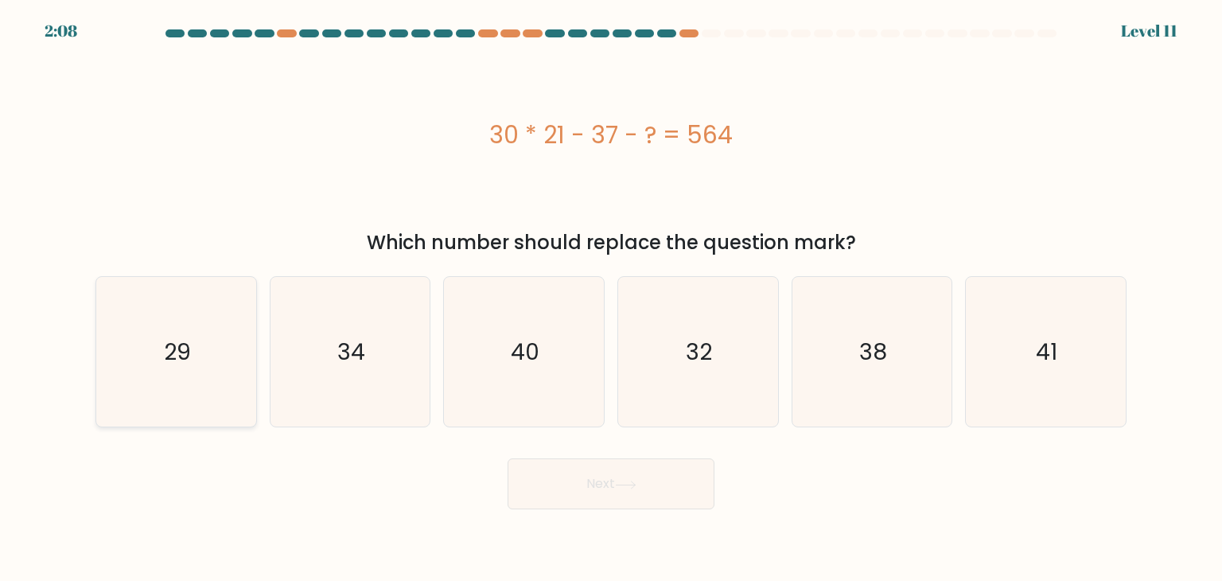
radio input "true"
click at [691, 484] on button "Next" at bounding box center [611, 483] width 207 height 51
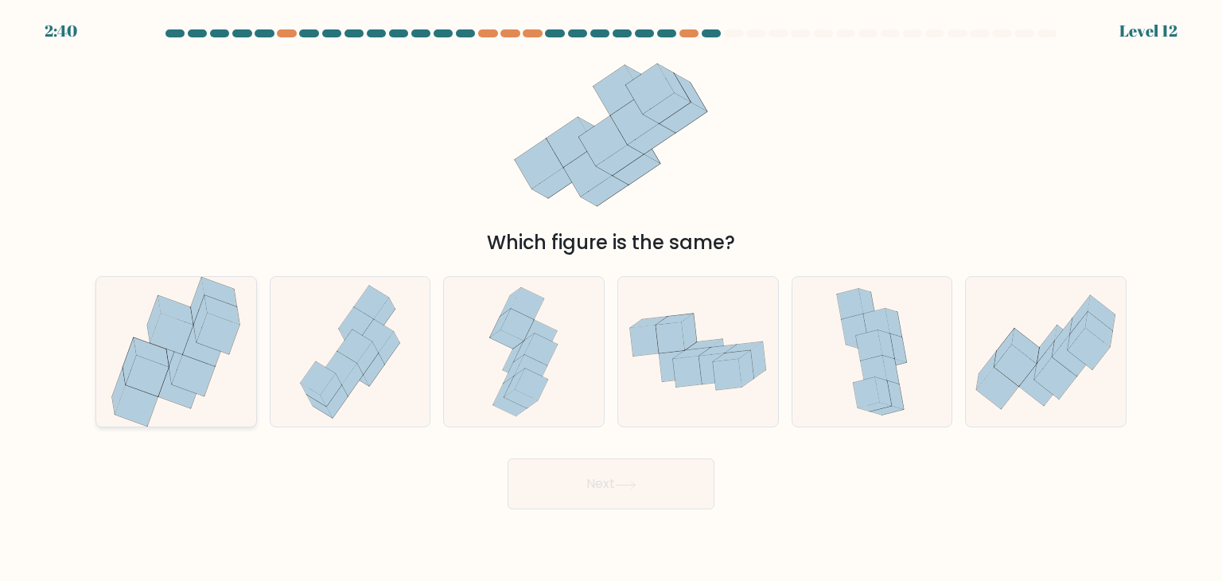
click at [166, 372] on icon at bounding box center [147, 376] width 43 height 41
click at [611, 298] on input "a." at bounding box center [611, 294] width 1 height 8
radio input "true"
click at [642, 491] on button "Next" at bounding box center [611, 483] width 207 height 51
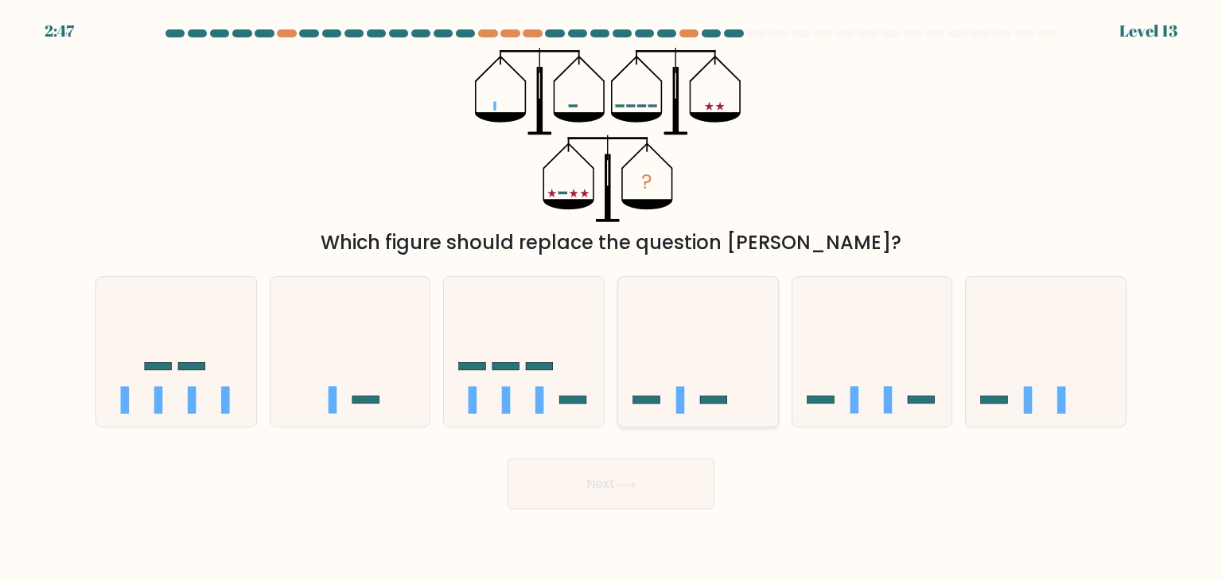
click at [719, 395] on icon at bounding box center [698, 352] width 160 height 132
click at [612, 298] on input "d." at bounding box center [611, 294] width 1 height 8
radio input "true"
click at [578, 493] on button "Next" at bounding box center [611, 483] width 207 height 51
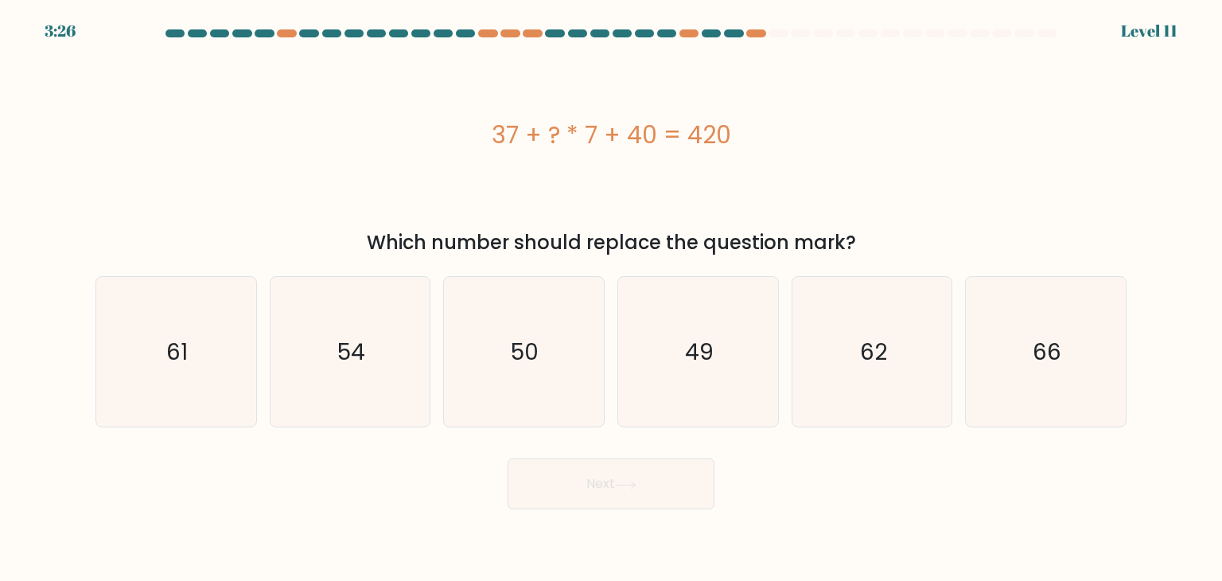
drag, startPoint x: 454, startPoint y: 132, endPoint x: 905, endPoint y: 249, distance: 466.1
click at [905, 249] on div "37 + ? * 7 + 40 = 420 Which number should replace the question mark?" at bounding box center [611, 152] width 1050 height 209
copy div "37 + ? * 7 + 40 = 420 Which number should replace the question mark?"
click at [683, 377] on icon "49" at bounding box center [698, 352] width 150 height 150
click at [612, 298] on input "d. 49" at bounding box center [611, 294] width 1 height 8
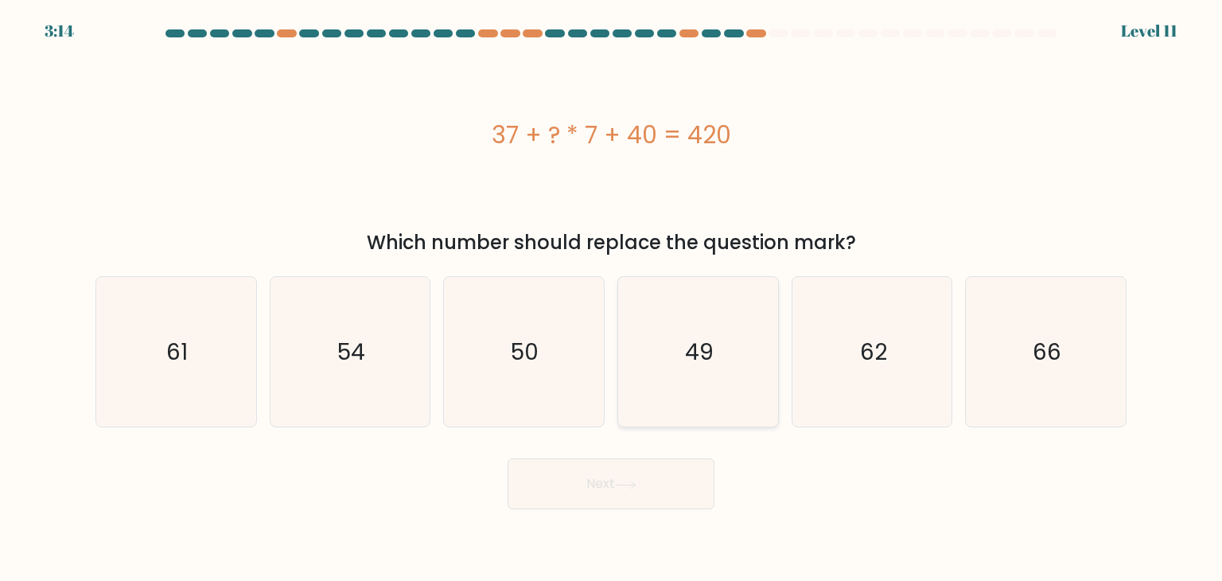
radio input "true"
click at [626, 475] on button "Next" at bounding box center [611, 483] width 207 height 51
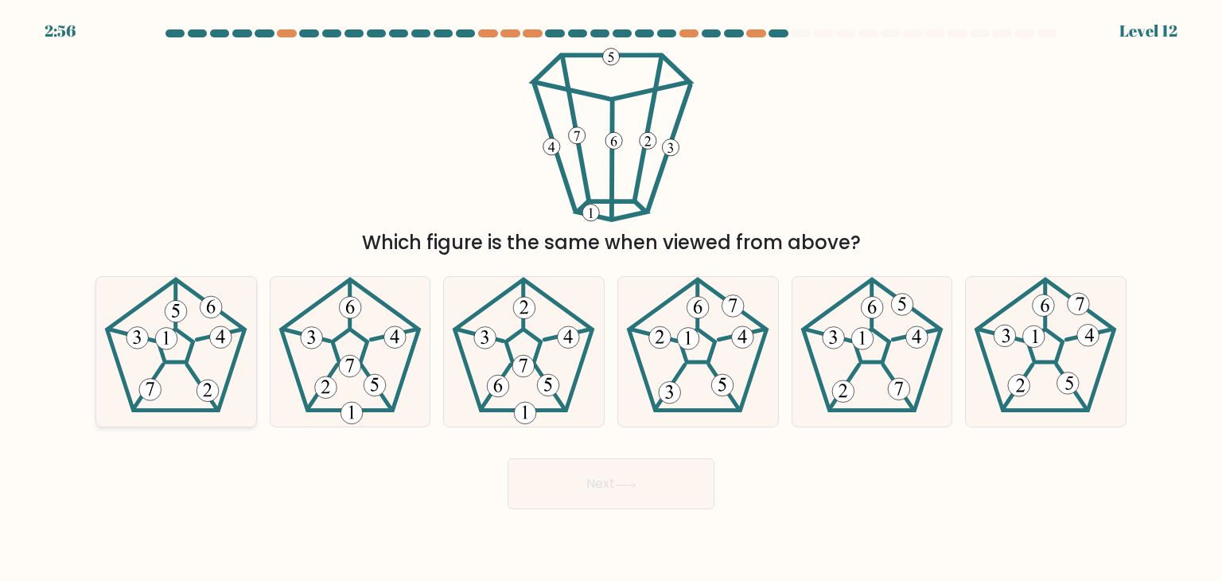
click at [177, 372] on icon at bounding box center [176, 352] width 150 height 150
click at [611, 298] on input "a." at bounding box center [611, 294] width 1 height 8
radio input "true"
click at [594, 480] on button "Next" at bounding box center [611, 483] width 207 height 51
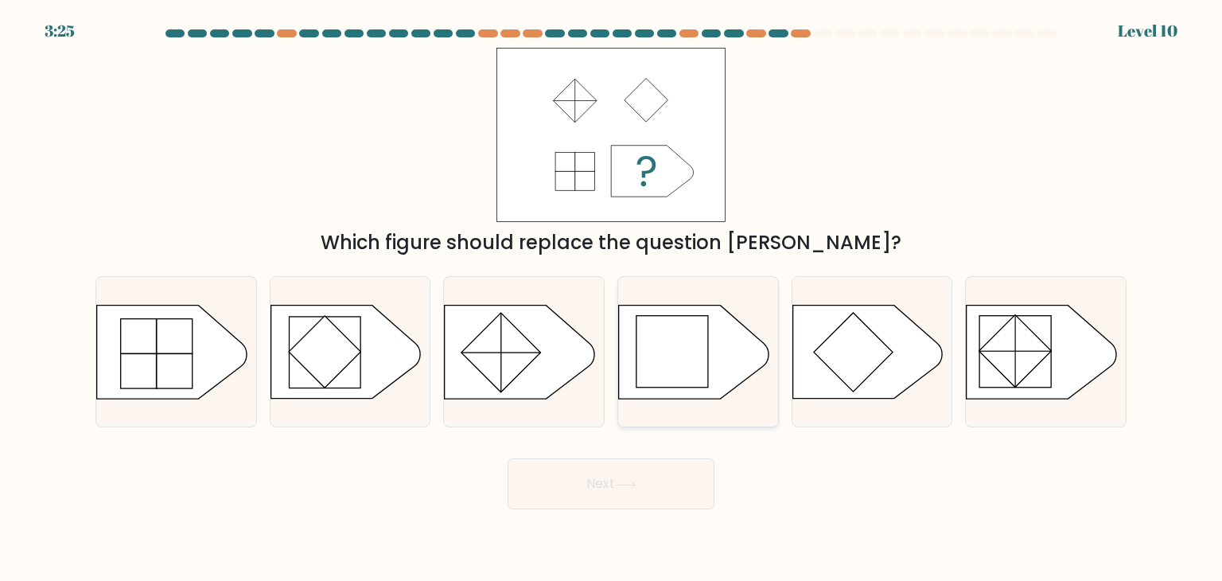
click at [678, 348] on rect at bounding box center [673, 352] width 72 height 72
click at [612, 298] on input "d." at bounding box center [611, 294] width 1 height 8
radio input "true"
click at [620, 468] on button "Next" at bounding box center [611, 483] width 207 height 51
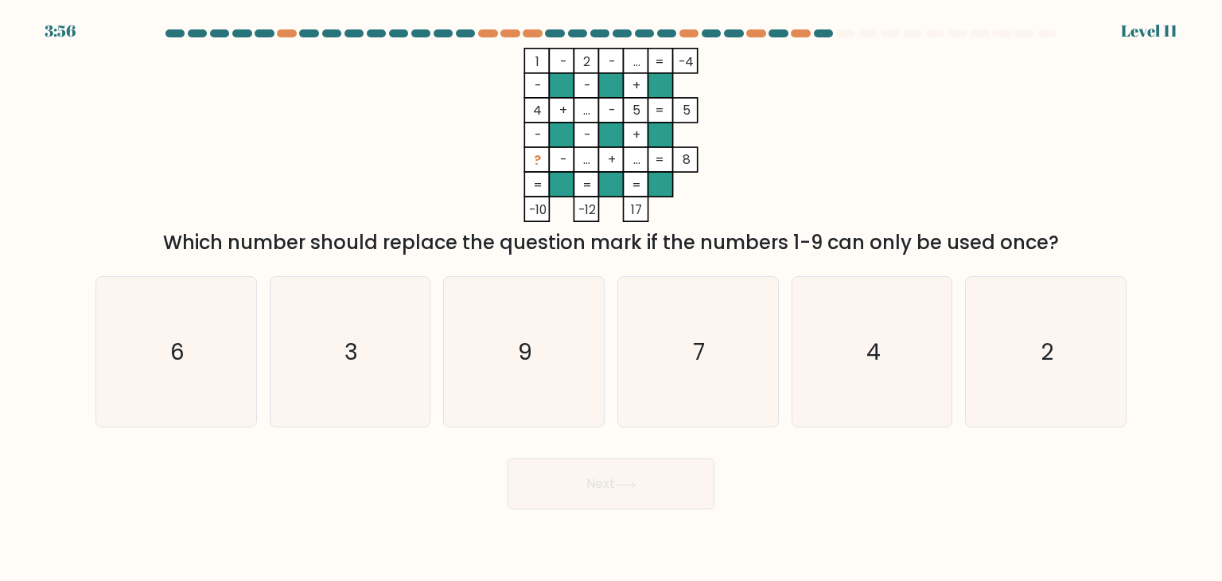
drag, startPoint x: 526, startPoint y: 56, endPoint x: 659, endPoint y: 216, distance: 207.9
click at [655, 216] on icon "1 - 2 - ... -4 - - + 4 + ... - 5 5 - - + ? - ... + ... = 8 = = = = -10 -12 17 =" at bounding box center [610, 135] width 477 height 174
click at [767, 150] on icon "1 - 2 - ... -4 - - + 4 + ... - 5 5 - - + ? - ... + ... = 8 = = = = -10 -12 17 =" at bounding box center [610, 135] width 477 height 174
drag, startPoint x: 527, startPoint y: 58, endPoint x: 1050, endPoint y: 246, distance: 555.5
click at [1050, 246] on div "1 - 2 - ... -4 - - + 4 + ... - 5 5 - - + ? - ... + ... = 8 = = = = -10 -12 17 =…" at bounding box center [611, 152] width 1050 height 209
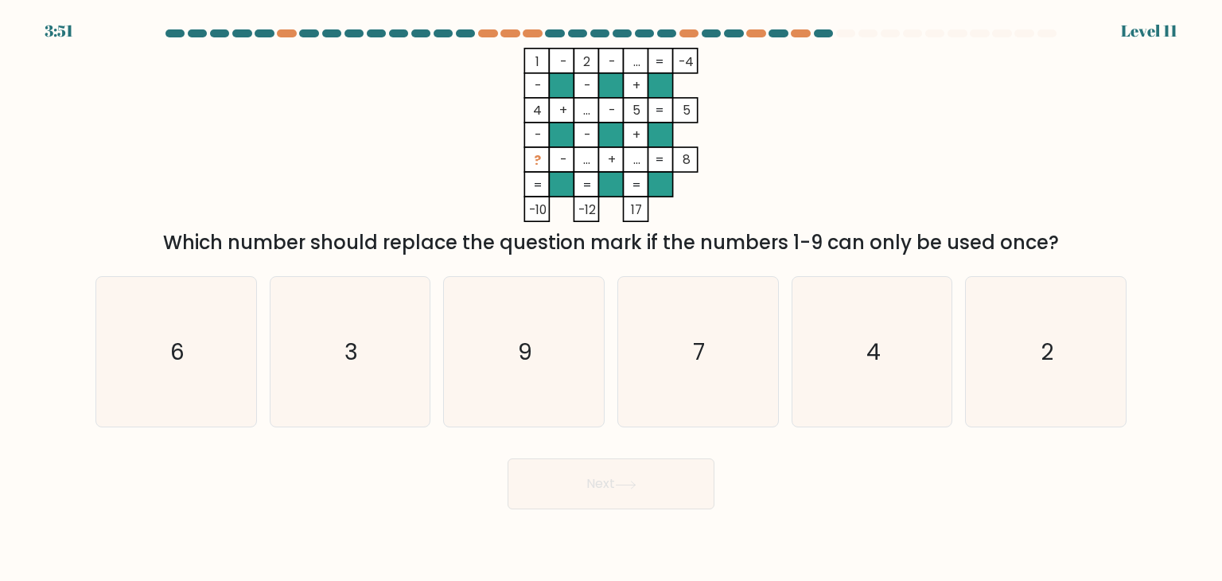
copy div "1 - 2 - ... -4 - - + 4 + ... - 5 5 - - + ? - ... + ... = 8 = = = = -10 -12 17 =…"
click at [839, 130] on icon "1 - 2 - ... -4 - - + 4 + ... - 5 5 - - + ? - ... + ... = 8 = = = = -10 -12 17 =" at bounding box center [610, 135] width 477 height 174
click at [130, 376] on icon "6" at bounding box center [176, 352] width 150 height 150
click at [611, 298] on input "a. 6" at bounding box center [611, 294] width 1 height 8
radio input "true"
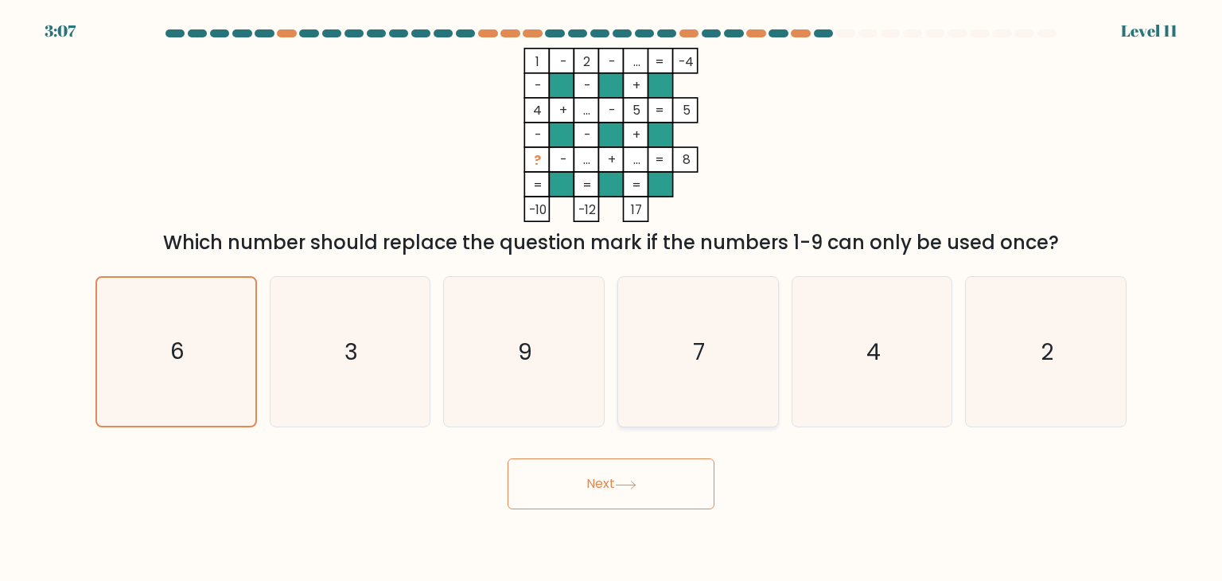
click at [657, 374] on icon "7" at bounding box center [698, 352] width 150 height 150
click at [612, 298] on input "d. 7" at bounding box center [611, 294] width 1 height 8
radio input "true"
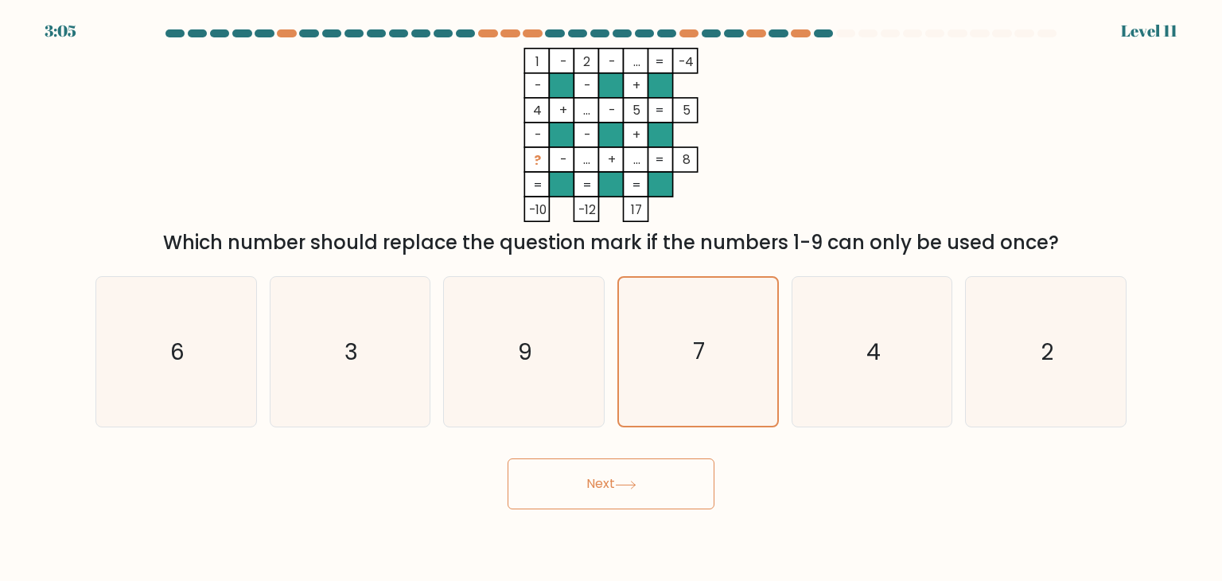
click at [615, 473] on button "Next" at bounding box center [611, 483] width 207 height 51
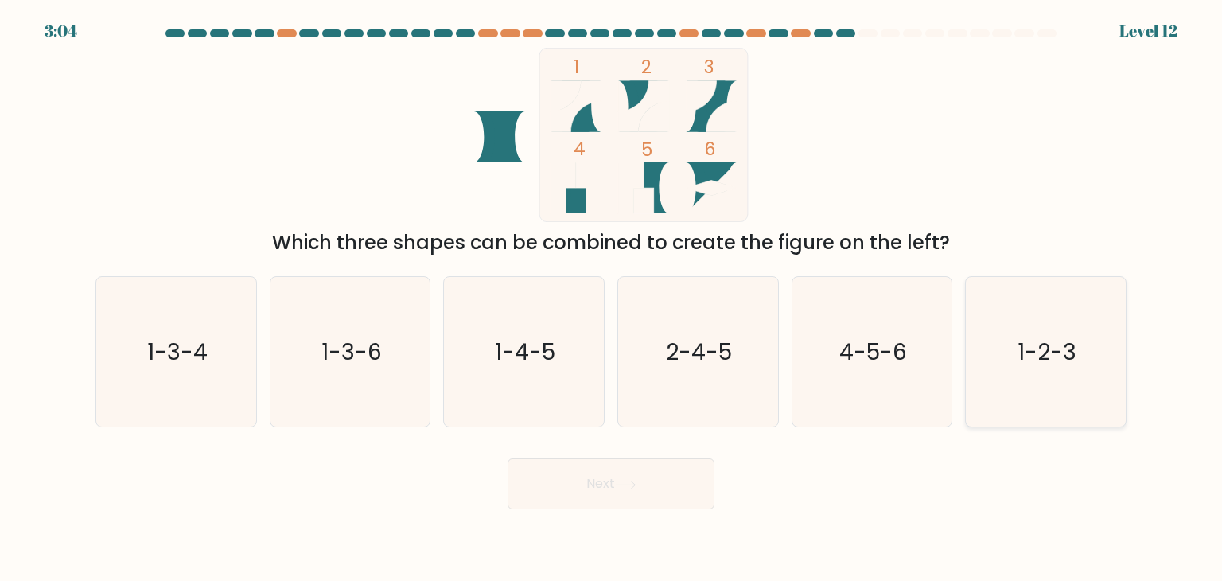
click at [1089, 357] on icon "1-2-3" at bounding box center [1046, 352] width 150 height 150
click at [612, 298] on input "f. 1-2-3" at bounding box center [611, 294] width 1 height 8
radio input "true"
click at [624, 485] on icon at bounding box center [625, 485] width 21 height 9
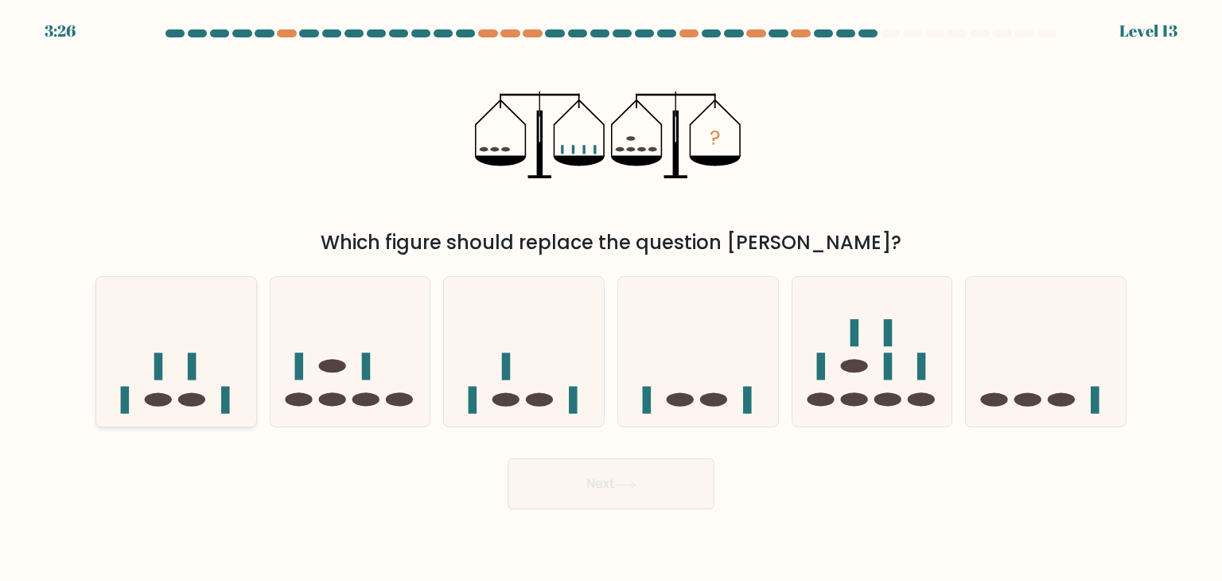
click at [216, 387] on icon at bounding box center [176, 352] width 160 height 132
click at [611, 298] on input "a." at bounding box center [611, 294] width 1 height 8
radio input "true"
click at [633, 488] on icon at bounding box center [625, 485] width 21 height 9
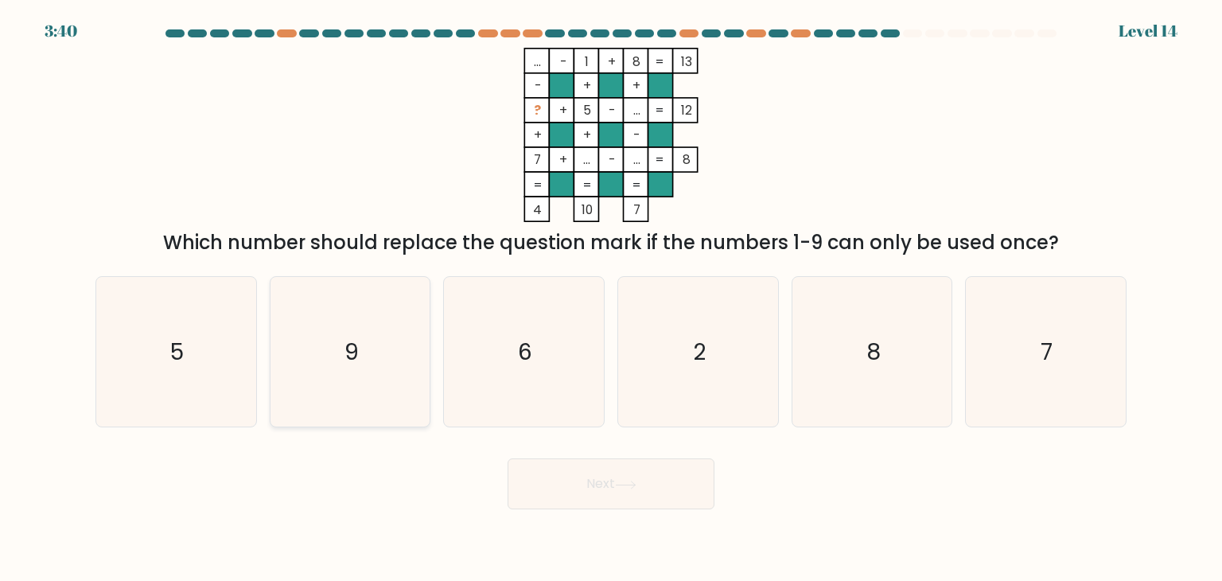
click at [374, 335] on icon "9" at bounding box center [350, 352] width 150 height 150
click at [611, 298] on input "b. 9" at bounding box center [611, 294] width 1 height 8
radio input "true"
click at [609, 482] on button "Next" at bounding box center [611, 483] width 207 height 51
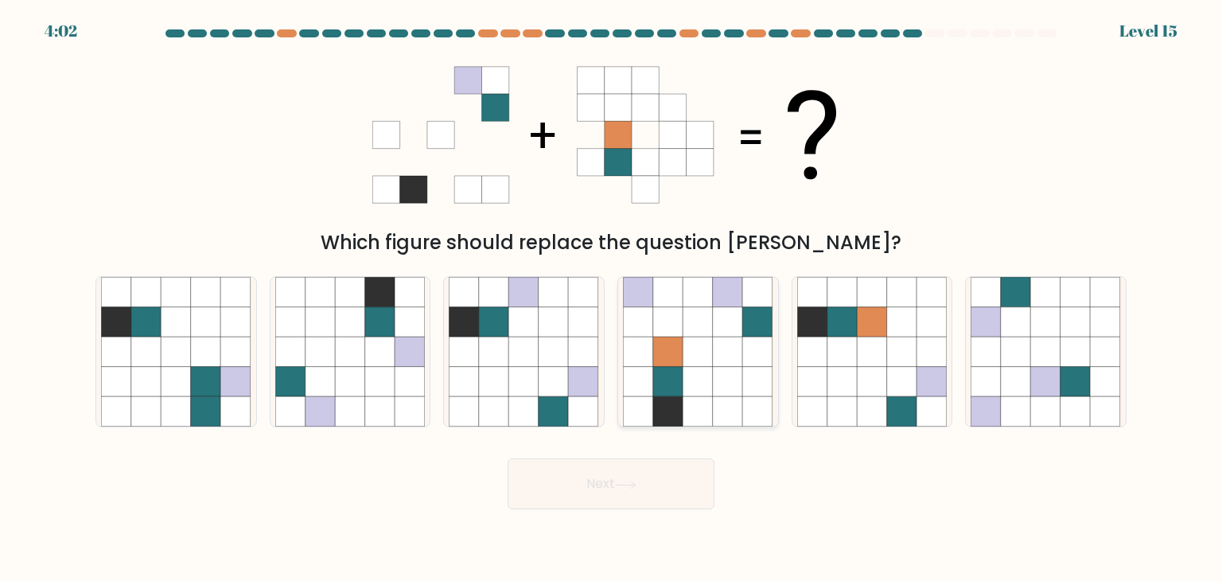
click at [748, 368] on icon at bounding box center [758, 382] width 30 height 30
click at [612, 298] on input "d." at bounding box center [611, 294] width 1 height 8
radio input "true"
click at [647, 477] on button "Next" at bounding box center [611, 483] width 207 height 51
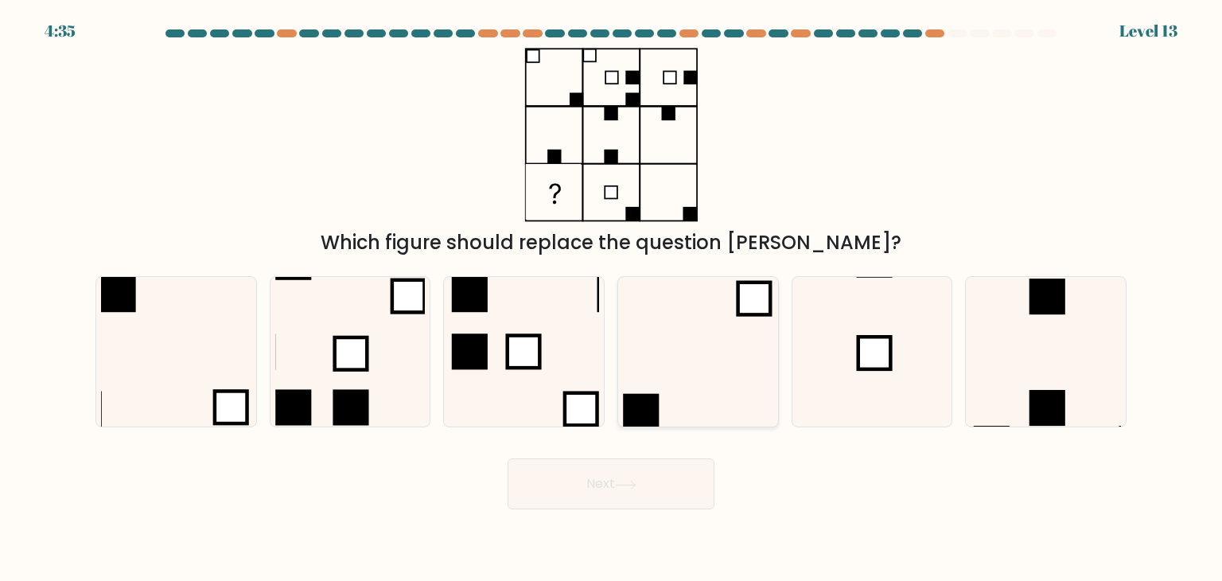
click at [713, 372] on icon at bounding box center [698, 352] width 150 height 150
click at [612, 298] on input "d." at bounding box center [611, 294] width 1 height 8
radio input "true"
click at [196, 343] on icon at bounding box center [176, 352] width 150 height 150
click at [611, 298] on input "a." at bounding box center [611, 294] width 1 height 8
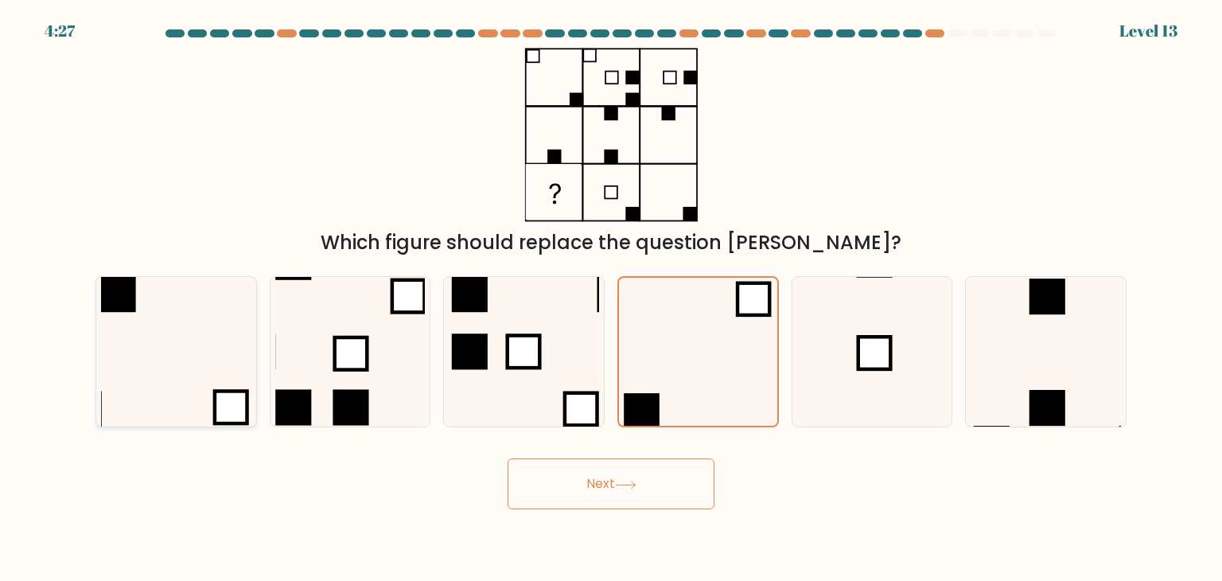
radio input "true"
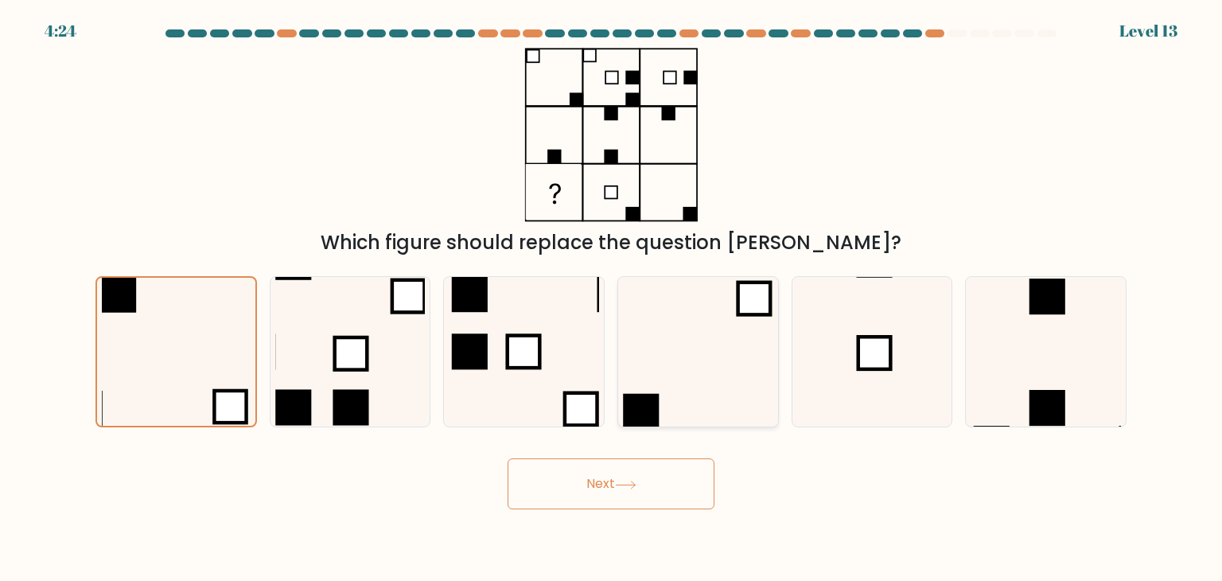
click at [692, 370] on icon at bounding box center [698, 352] width 150 height 150
click at [612, 298] on input "d." at bounding box center [611, 294] width 1 height 8
radio input "true"
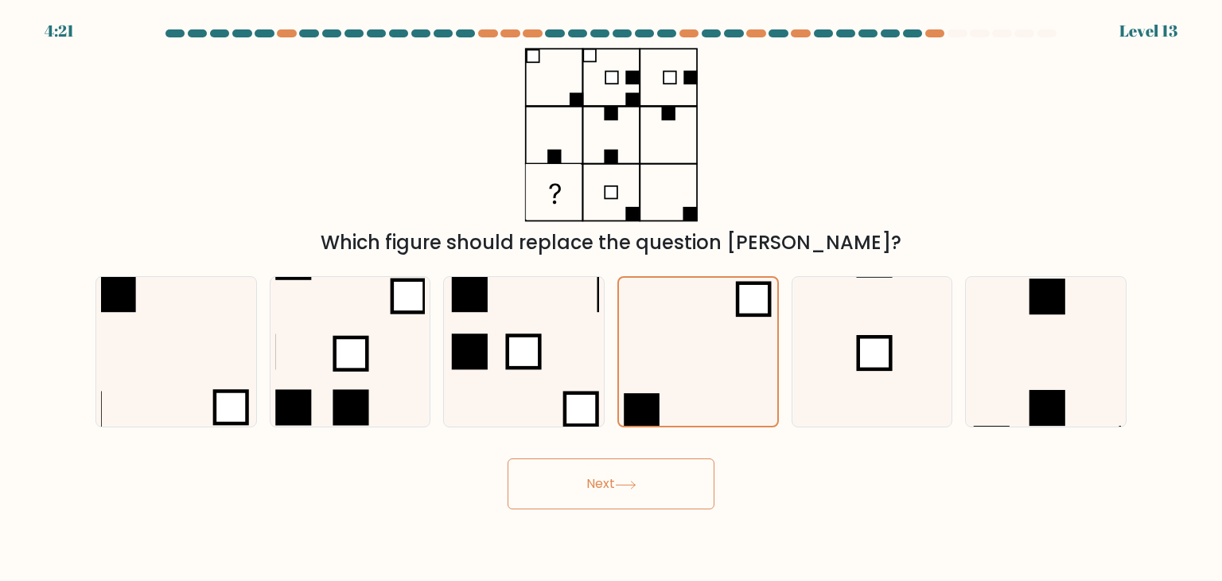
click at [594, 465] on button "Next" at bounding box center [611, 483] width 207 height 51
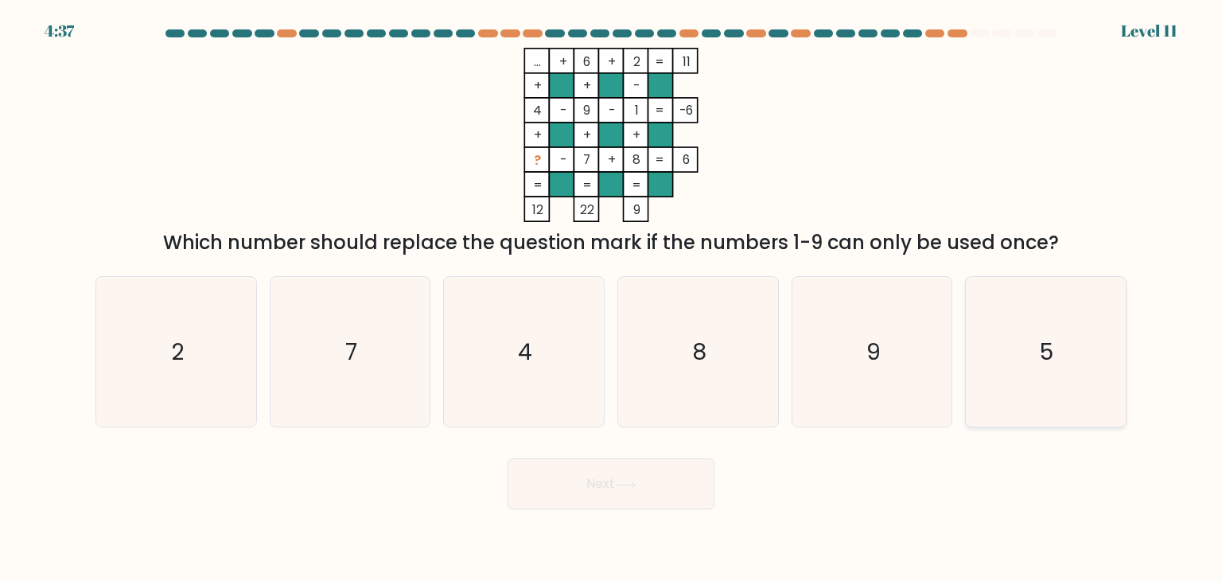
drag, startPoint x: 1060, startPoint y: 370, endPoint x: 1079, endPoint y: 383, distance: 23.0
click at [1078, 382] on icon "5" at bounding box center [1046, 352] width 150 height 150
click at [612, 298] on input "f. 5" at bounding box center [611, 294] width 1 height 8
radio input "true"
click at [636, 477] on button "Next" at bounding box center [611, 483] width 207 height 51
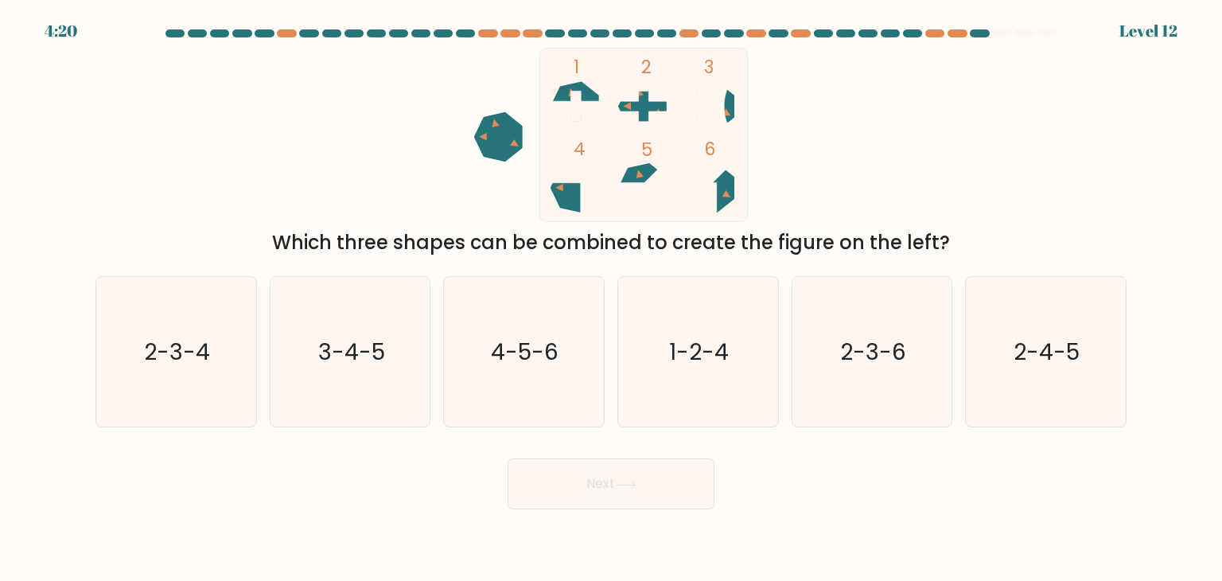
drag, startPoint x: 1057, startPoint y: 226, endPoint x: 1221, endPoint y: 208, distance: 165.7
click at [1221, 208] on form at bounding box center [611, 269] width 1222 height 480
click at [878, 159] on div "1 2 3 4 5 6 Which three shapes can be combined to create the figure on the left?" at bounding box center [611, 152] width 1050 height 209
click at [684, 337] on text "1-2-4" at bounding box center [700, 352] width 60 height 32
click at [612, 298] on input "d. 1-2-4" at bounding box center [611, 294] width 1 height 8
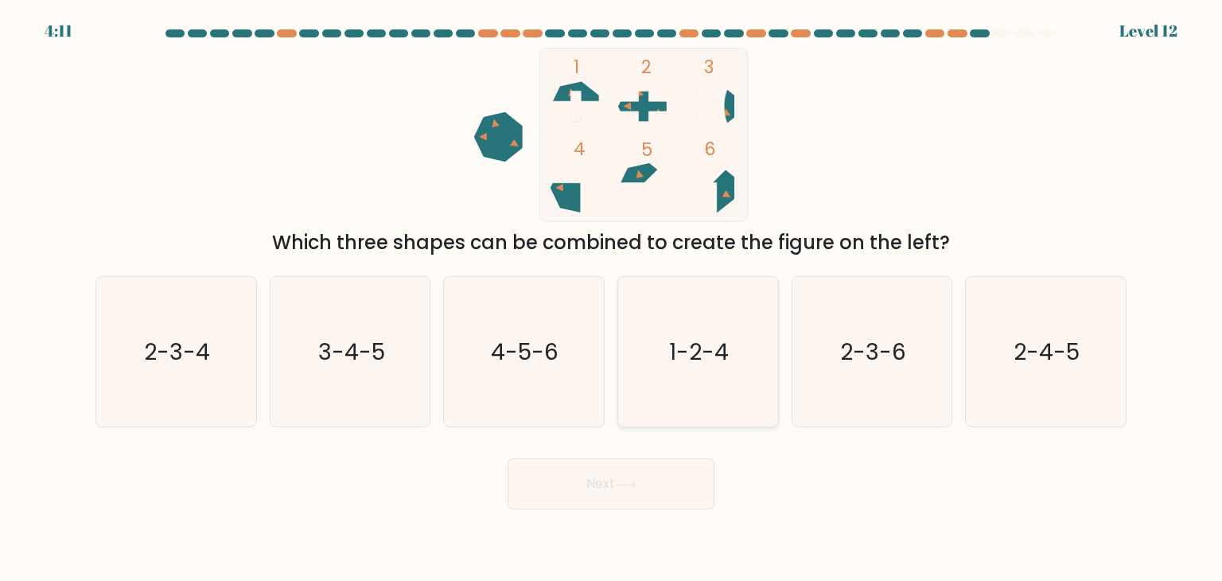
radio input "true"
click at [689, 488] on button "Next" at bounding box center [611, 483] width 207 height 51
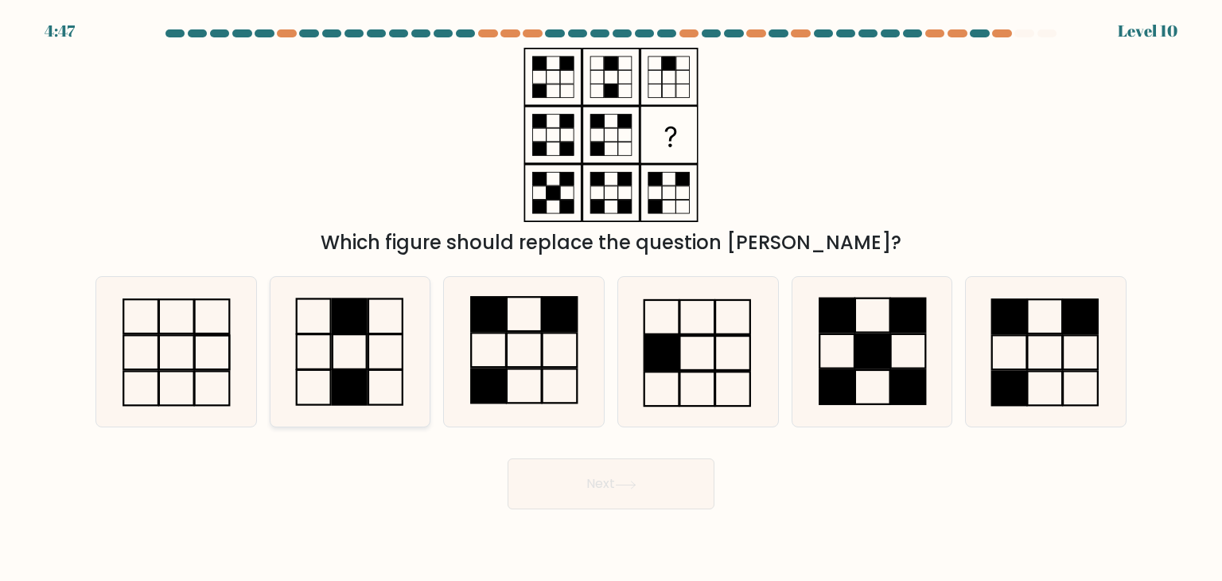
click at [375, 380] on icon at bounding box center [350, 352] width 150 height 150
click at [611, 298] on input "b." at bounding box center [611, 294] width 1 height 8
radio input "true"
click at [618, 494] on button "Next" at bounding box center [611, 483] width 207 height 51
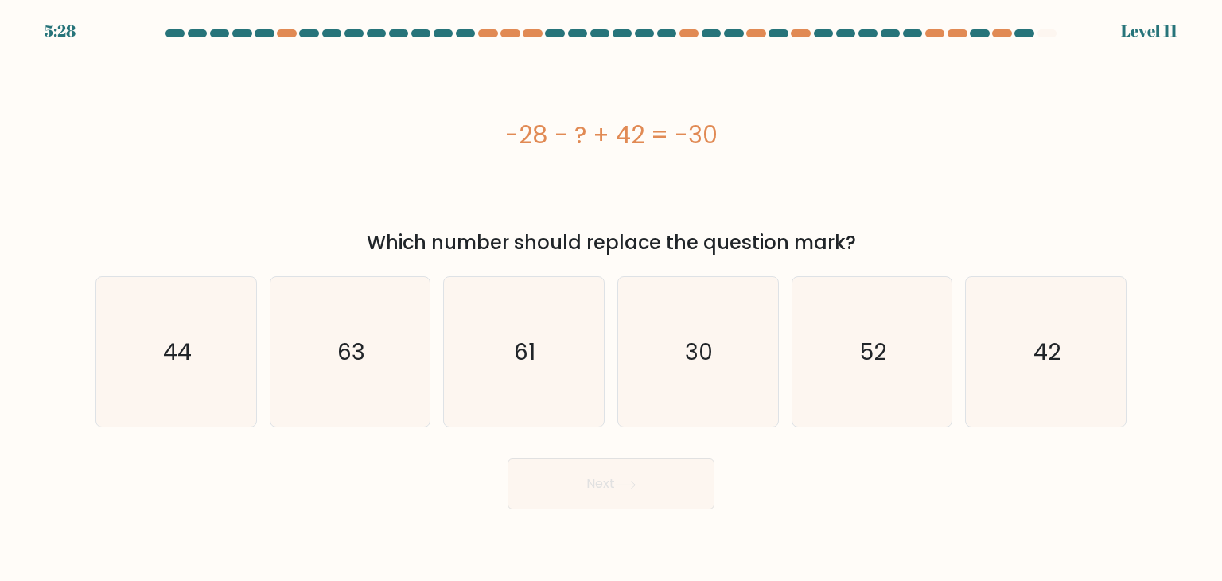
drag, startPoint x: 487, startPoint y: 115, endPoint x: 508, endPoint y: 123, distance: 22.6
click at [508, 123] on div "-28 - ? + 42 = -30" at bounding box center [610, 135] width 1031 height 174
drag, startPoint x: 497, startPoint y: 123, endPoint x: 859, endPoint y: 236, distance: 380.3
click at [859, 236] on div "-28 - ? + 42 = -30 Which number should replace the question mark?" at bounding box center [611, 152] width 1050 height 209
copy div "-28 - ? + 42 = -30 Which number should replace the question mark?"
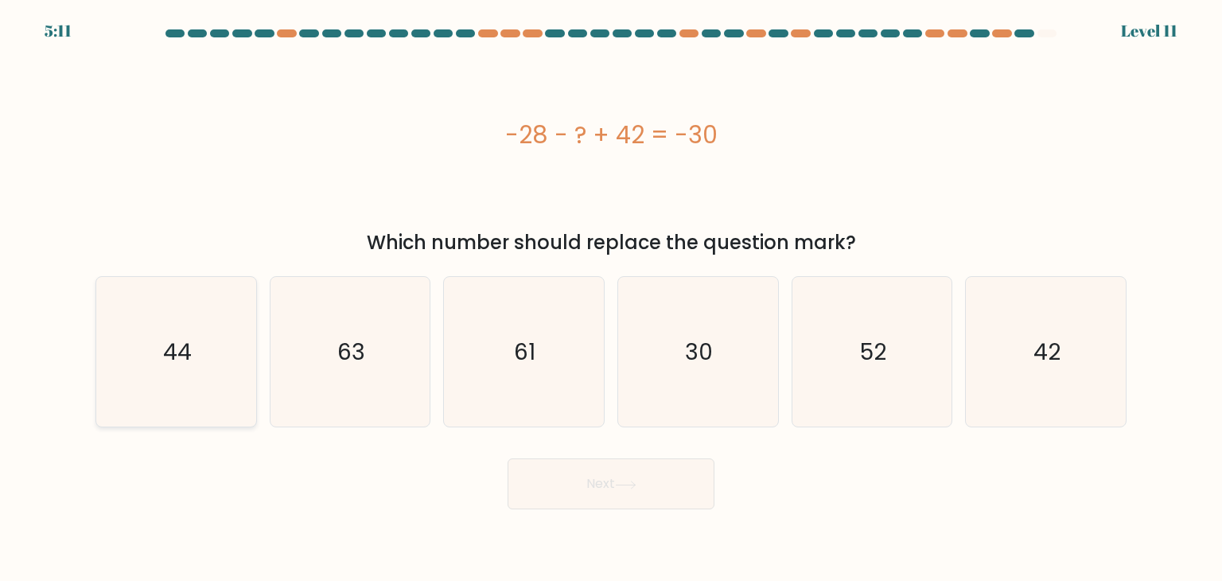
click at [189, 344] on text "44" at bounding box center [177, 352] width 29 height 32
click at [611, 298] on input "a. 44" at bounding box center [611, 294] width 1 height 8
radio input "true"
click at [582, 492] on button "Next" at bounding box center [611, 483] width 207 height 51
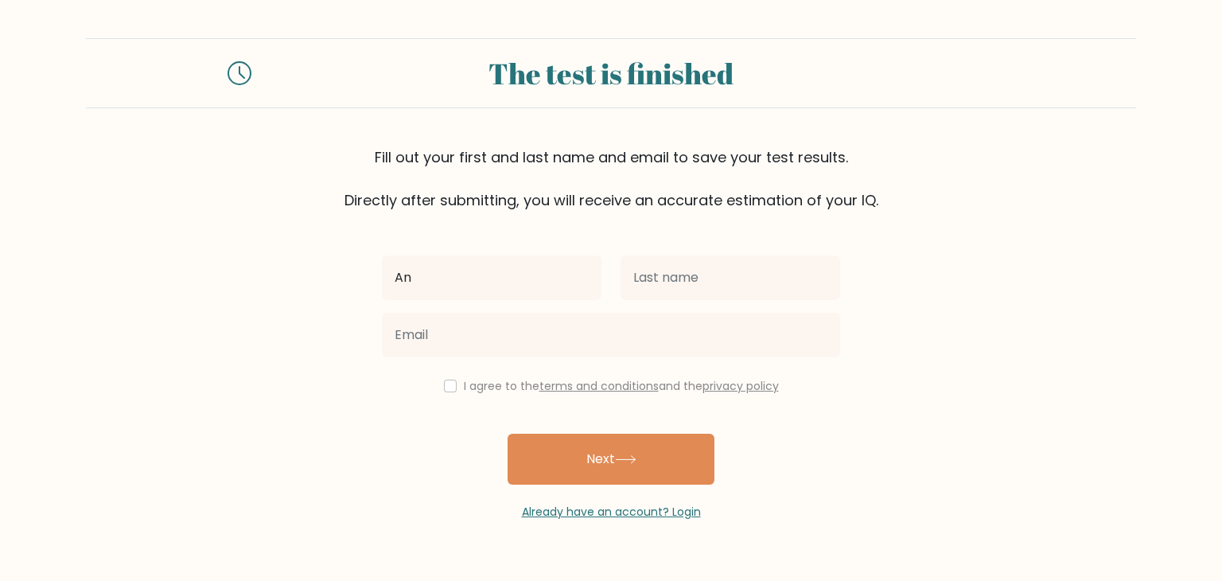
type input "Angilene"
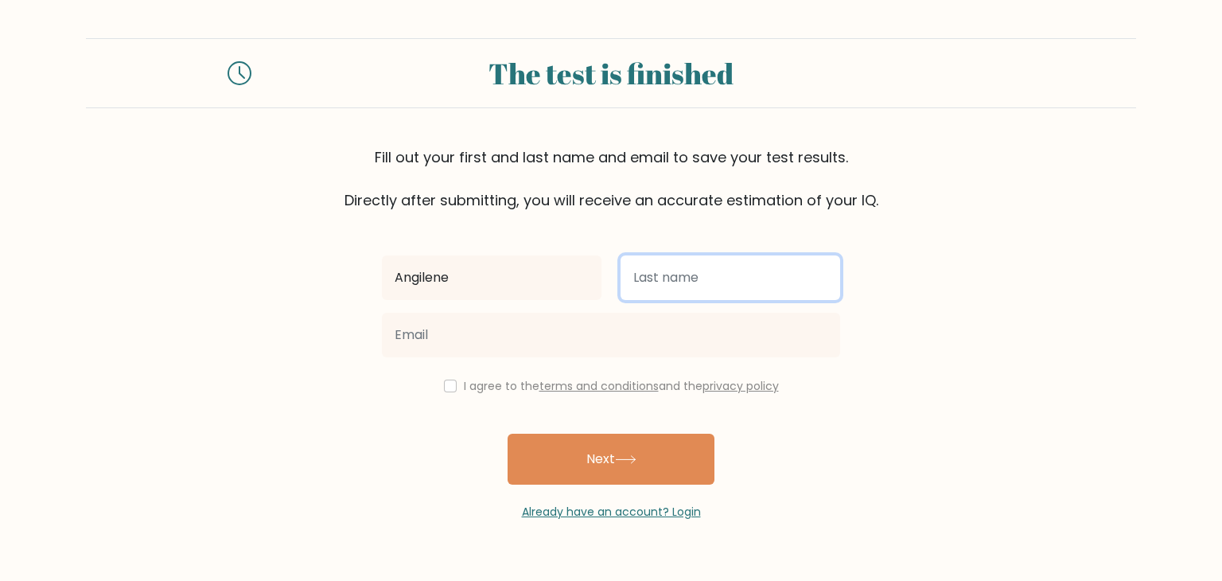
click at [672, 265] on input "text" at bounding box center [731, 277] width 220 height 45
type input "Baruado"
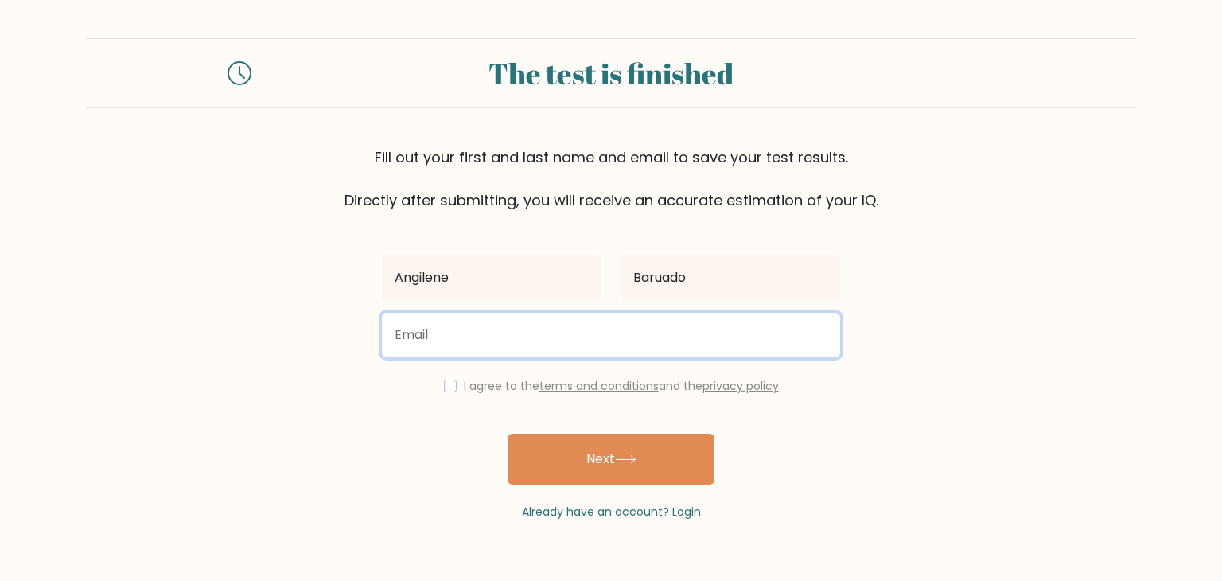
click at [544, 343] on input "email" at bounding box center [611, 335] width 458 height 45
type input "baruadoangilene09@gmail.com"
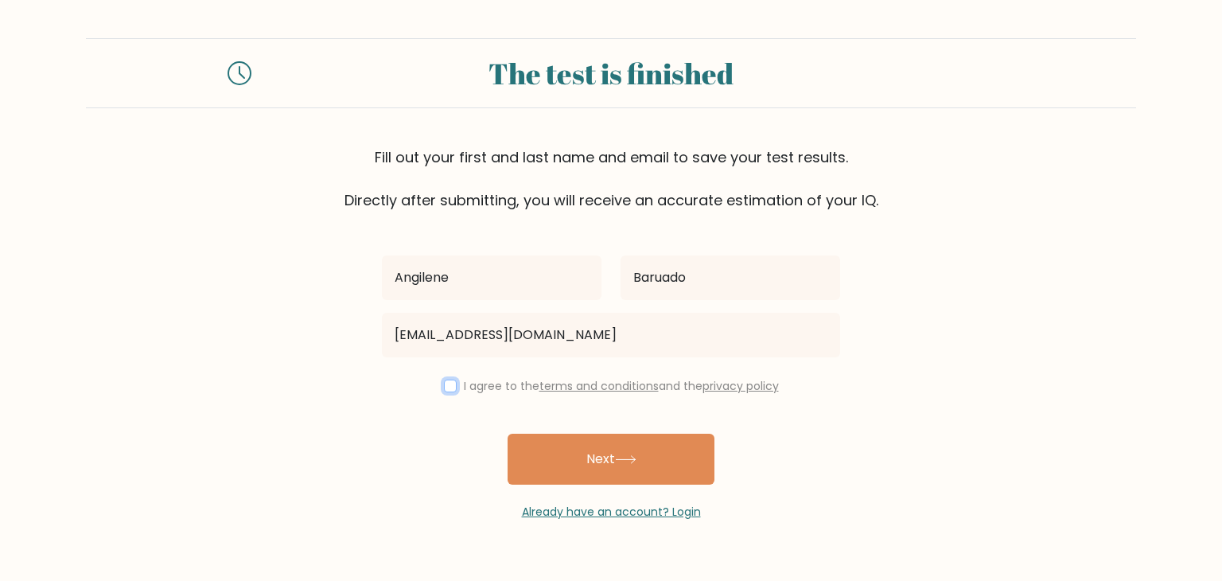
click at [450, 380] on input "checkbox" at bounding box center [450, 386] width 13 height 13
checkbox input "true"
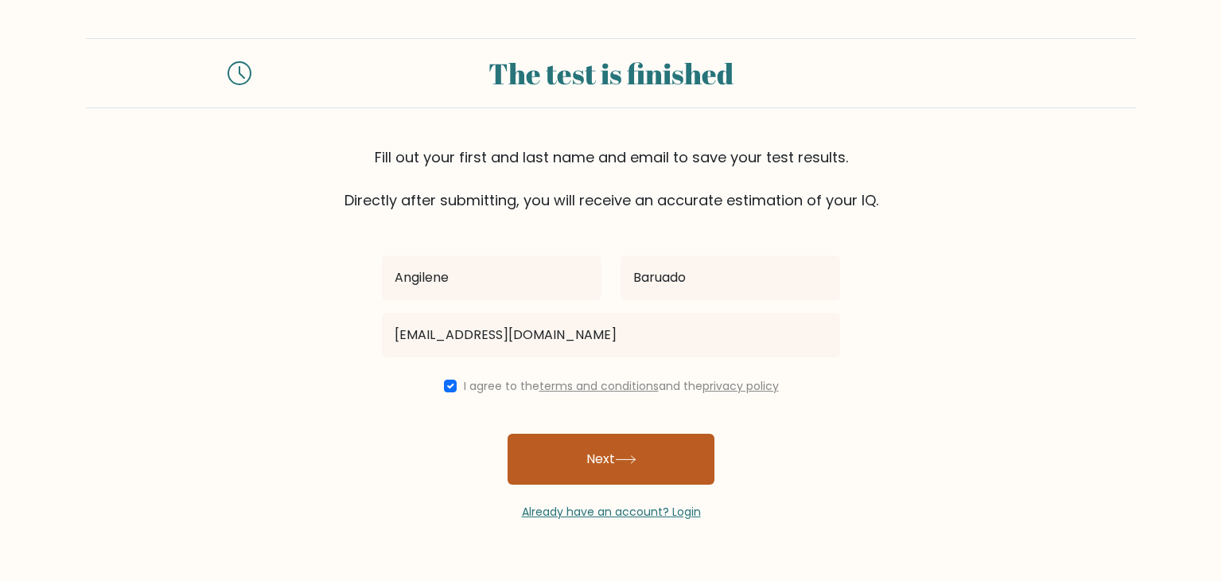
click at [578, 458] on button "Next" at bounding box center [611, 459] width 207 height 51
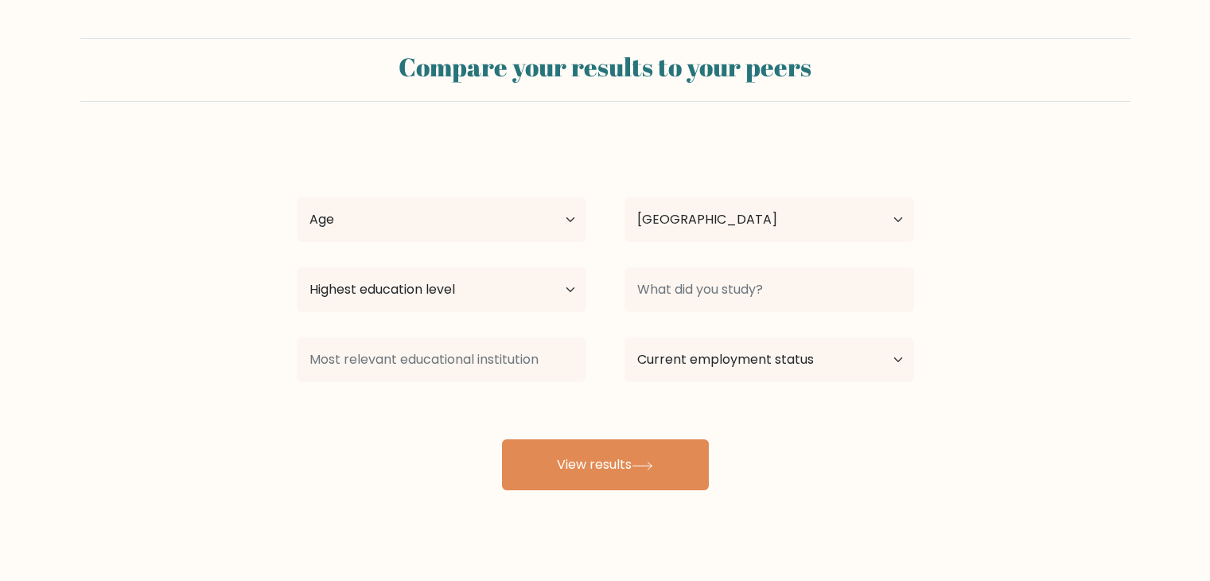
select select "PH"
click at [551, 214] on select "Age Under [DEMOGRAPHIC_DATA] [DEMOGRAPHIC_DATA] [DEMOGRAPHIC_DATA] [DEMOGRAPHIC…" at bounding box center [442, 219] width 290 height 45
select select "18_24"
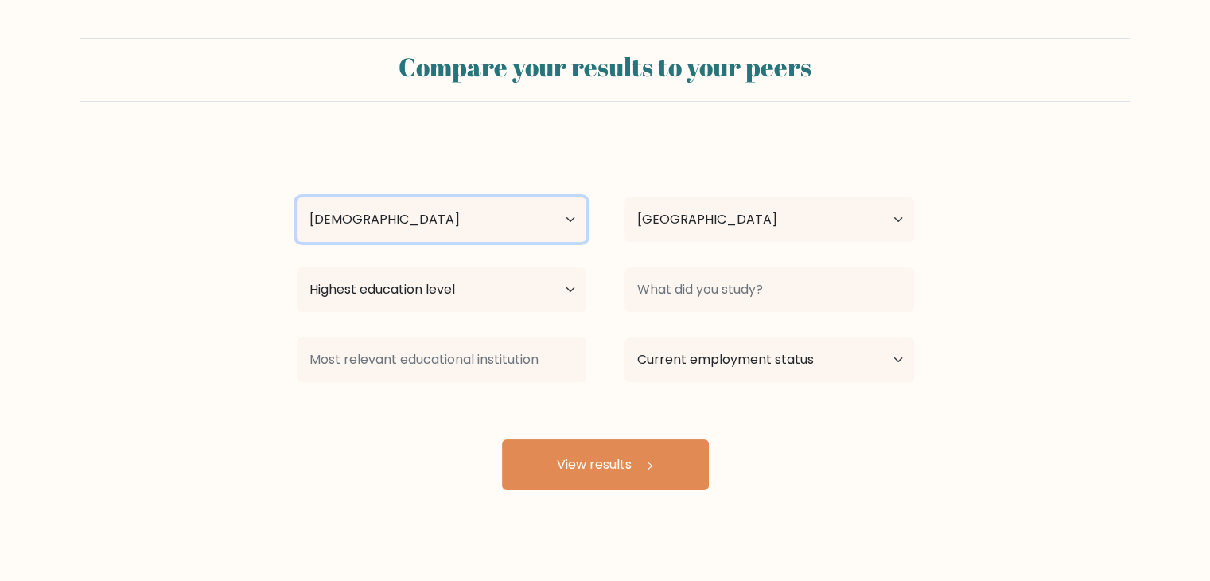
click at [297, 197] on select "Age Under [DEMOGRAPHIC_DATA] [DEMOGRAPHIC_DATA] [DEMOGRAPHIC_DATA] [DEMOGRAPHIC…" at bounding box center [442, 219] width 290 height 45
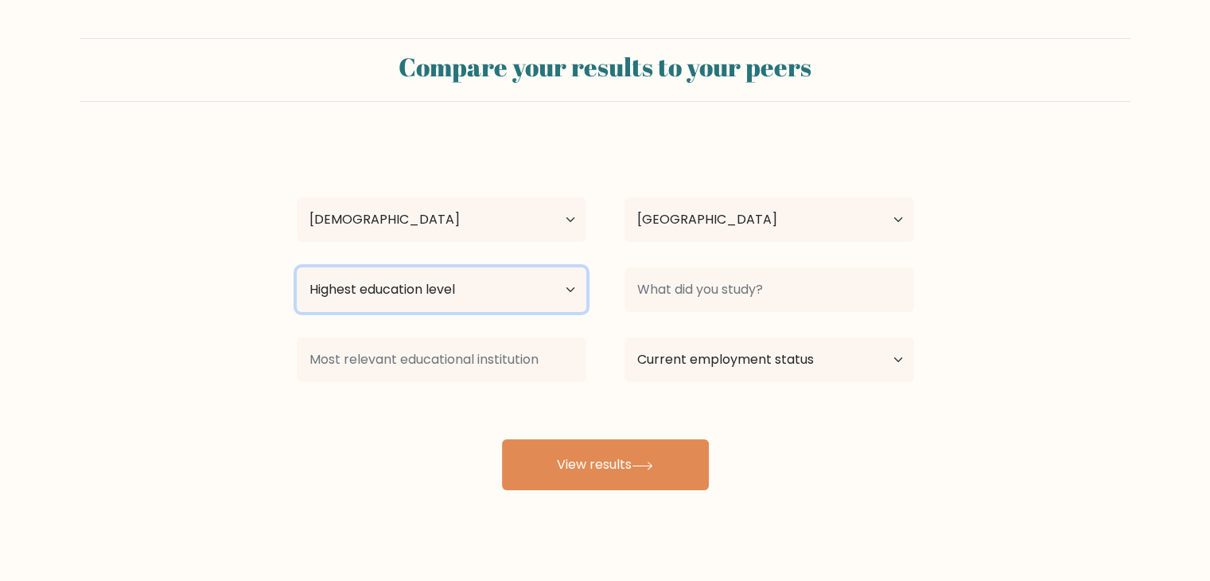
click at [503, 288] on select "Highest education level No schooling Primary Lower Secondary Upper Secondary Oc…" at bounding box center [442, 289] width 290 height 45
select select "bachelors_degree"
click at [297, 267] on select "Highest education level No schooling Primary Lower Secondary Upper Secondary Oc…" at bounding box center [442, 289] width 290 height 45
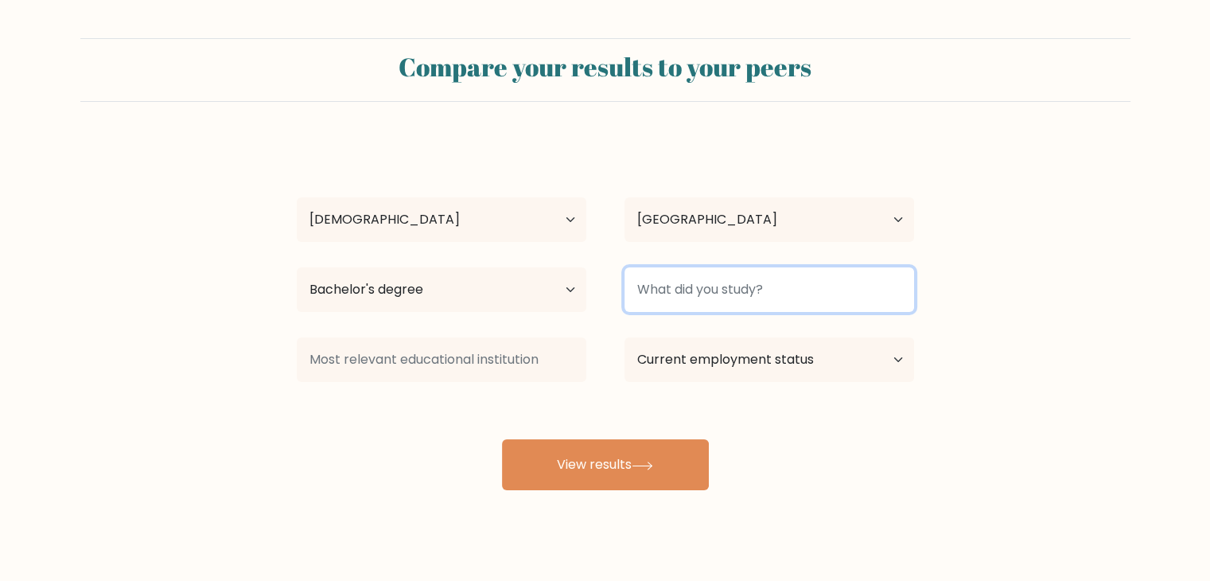
click at [784, 283] on input at bounding box center [770, 289] width 290 height 45
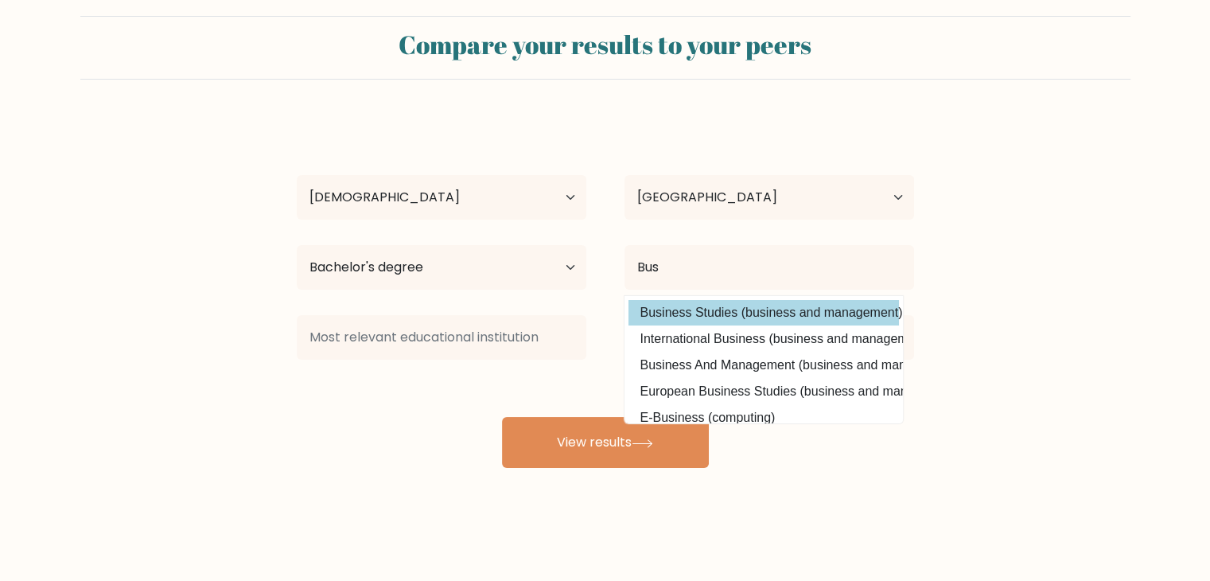
click at [765, 311] on option "Business Studies (business and management)" at bounding box center [764, 312] width 271 height 25
type input "Business Studies"
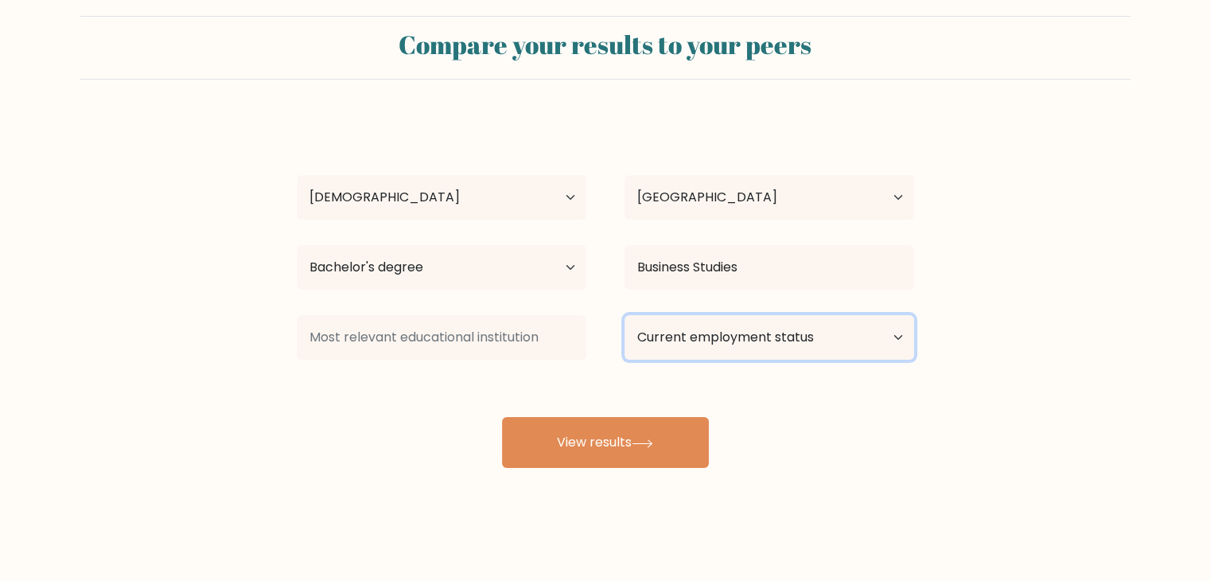
click at [765, 338] on select "Current employment status Employed Student Retired Other / prefer not to answer" at bounding box center [770, 337] width 290 height 45
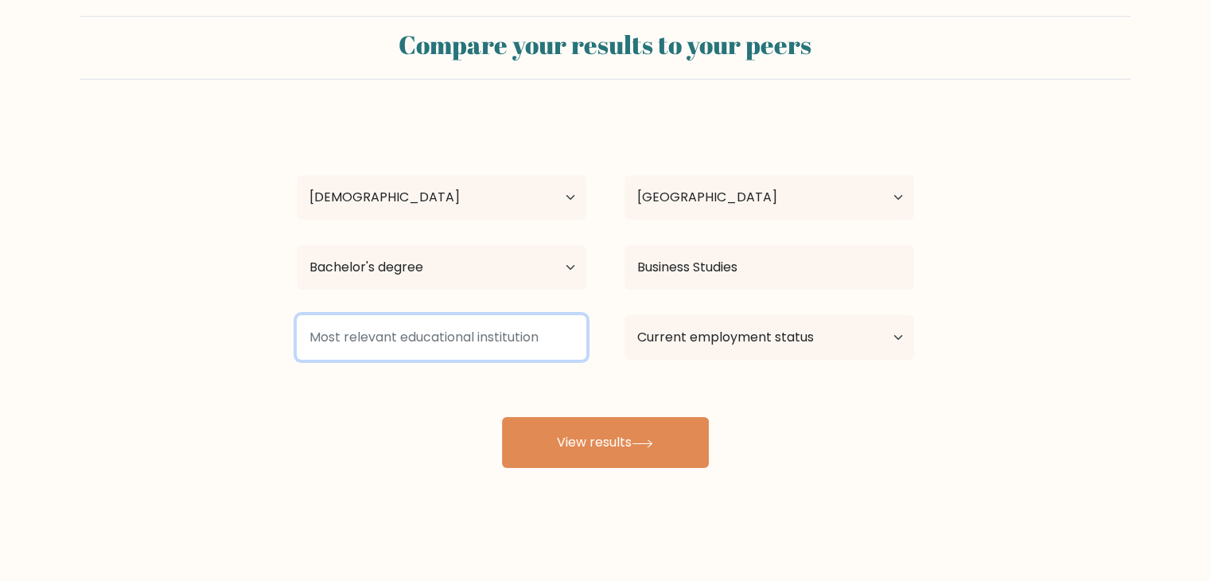
click at [474, 337] on input at bounding box center [442, 337] width 290 height 45
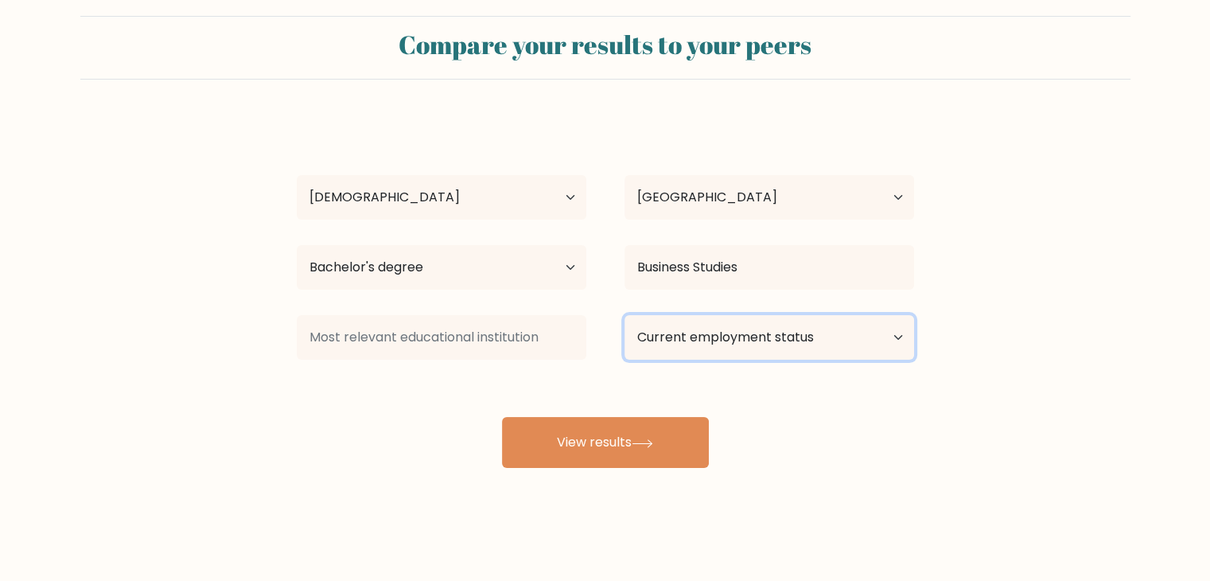
click at [785, 337] on select "Current employment status Employed Student Retired Other / prefer not to answer" at bounding box center [770, 337] width 290 height 45
click at [625, 315] on select "Current employment status Employed Student Retired Other / prefer not to answer" at bounding box center [770, 337] width 290 height 45
click at [799, 341] on select "Current employment status Employed Student Retired Other / prefer not to answer" at bounding box center [770, 337] width 290 height 45
click at [625, 315] on select "Current employment status Employed Student Retired Other / prefer not to answer" at bounding box center [770, 337] width 290 height 45
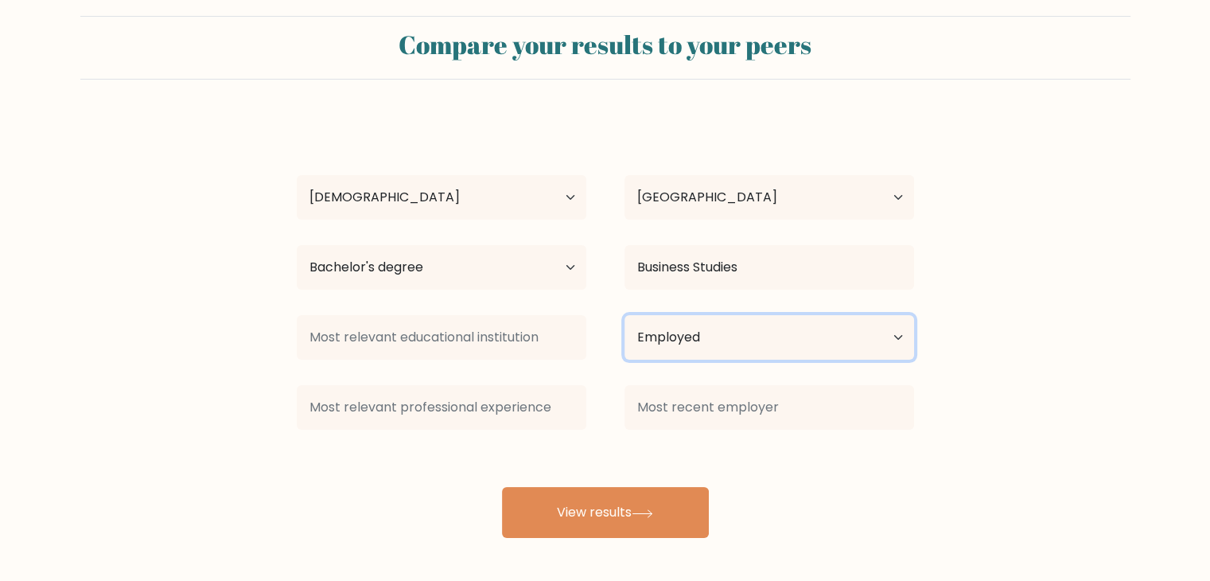
click at [770, 337] on select "Current employment status Employed Student Retired Other / prefer not to answer" at bounding box center [770, 337] width 290 height 45
select select "other"
click at [625, 315] on select "Current employment status Employed Student Retired Other / prefer not to answer" at bounding box center [770, 337] width 290 height 45
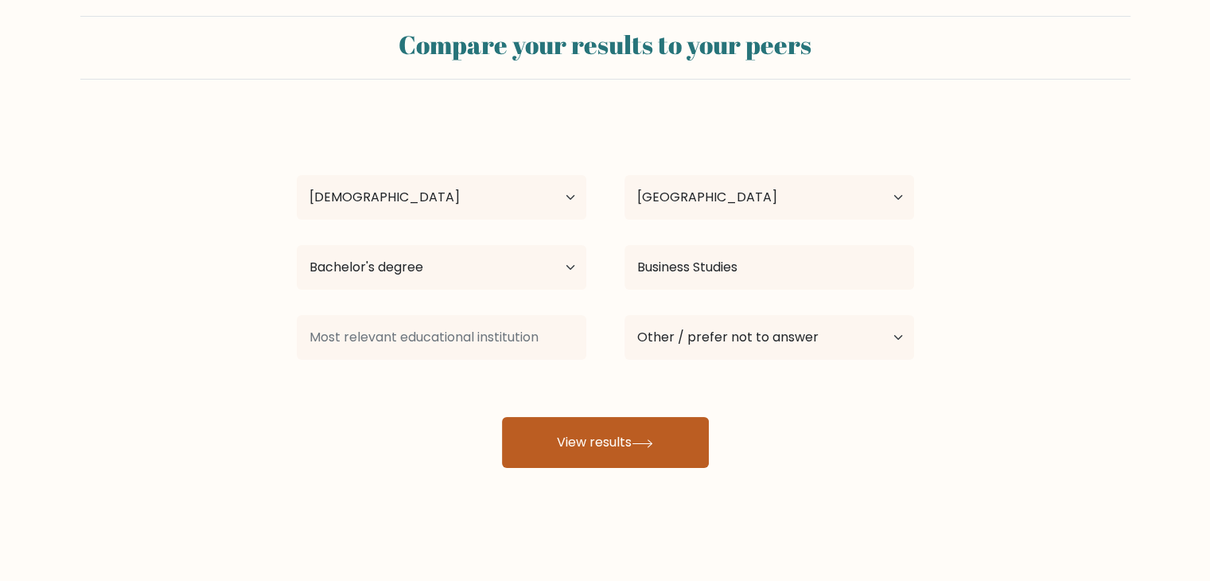
click at [640, 437] on button "View results" at bounding box center [605, 442] width 207 height 51
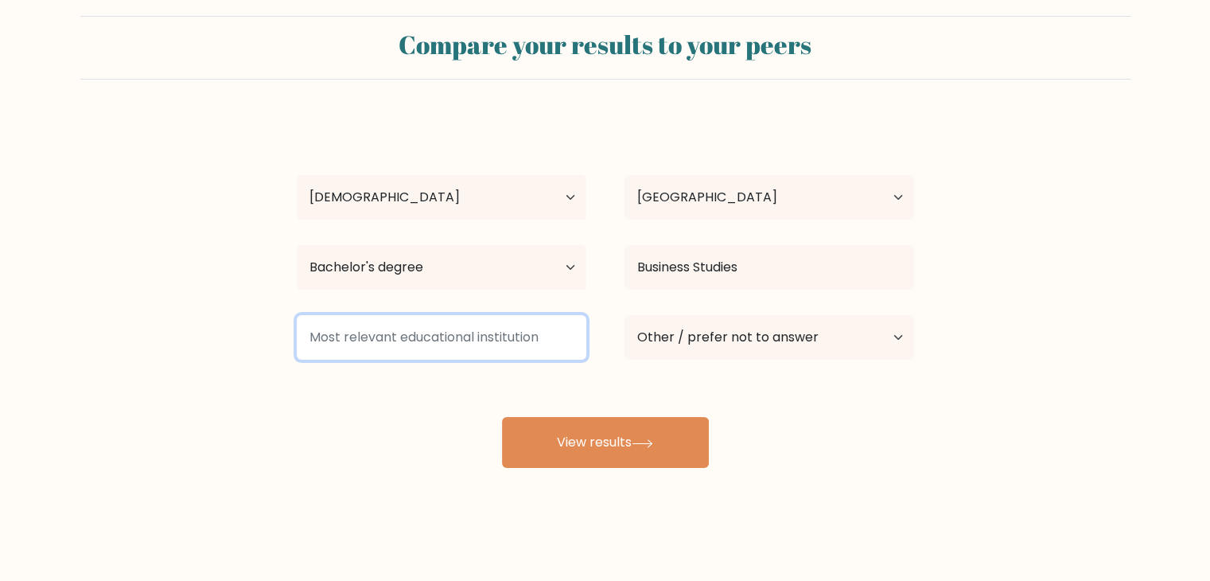
click at [503, 332] on input at bounding box center [442, 337] width 290 height 45
drag, startPoint x: 681, startPoint y: 334, endPoint x: 423, endPoint y: 331, distance: 257.8
click at [423, 331] on input "Philippine College" at bounding box center [442, 337] width 290 height 45
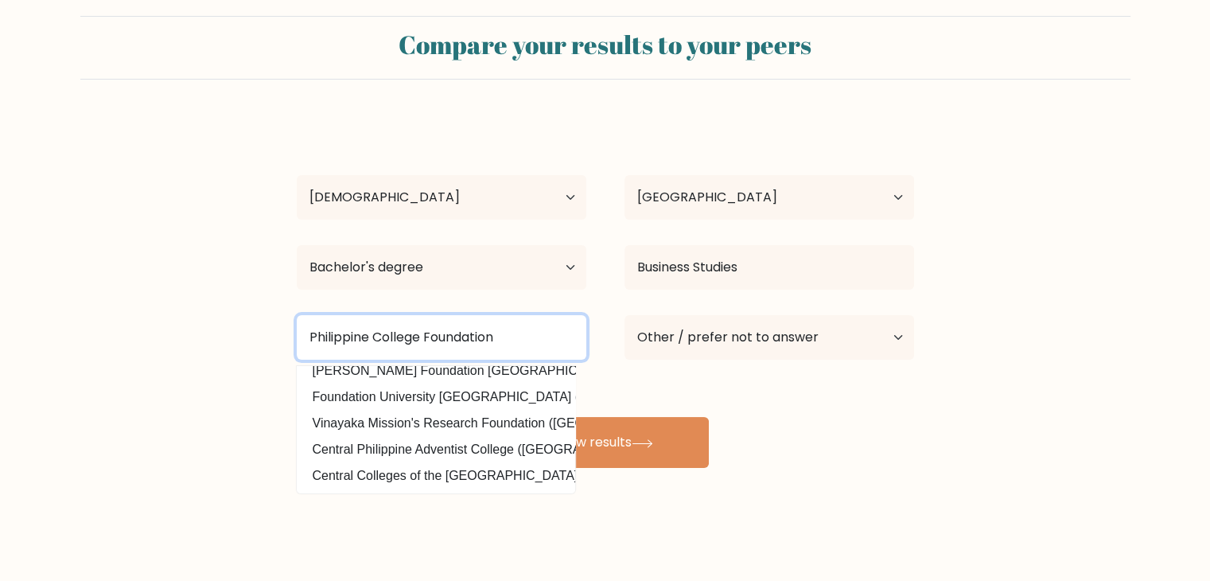
scroll to position [155, 0]
type input "Philippine College Foundation"
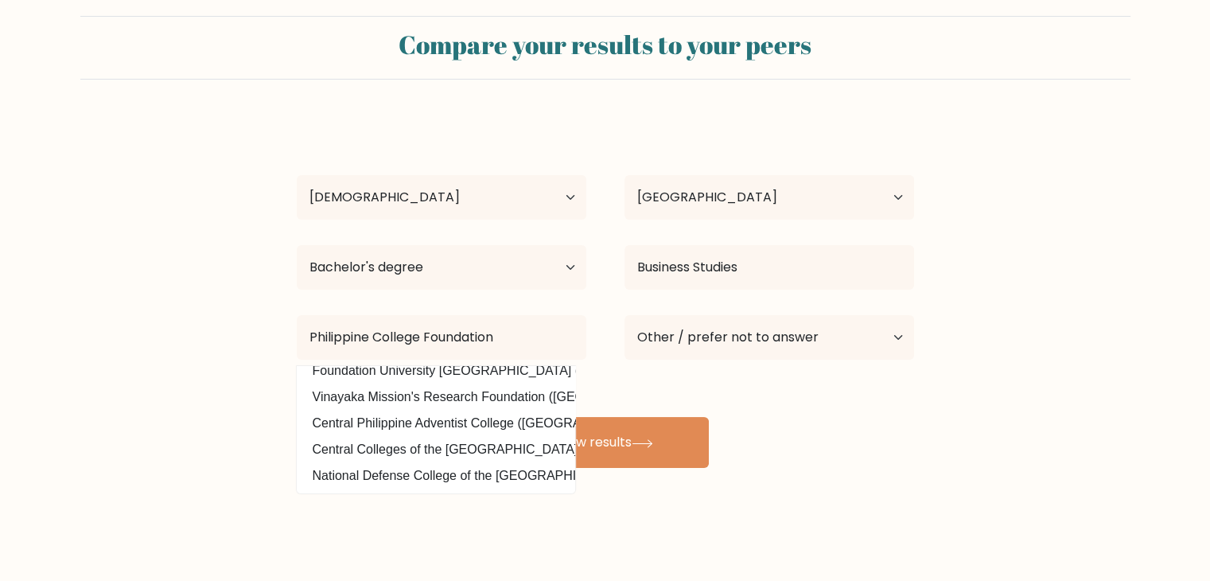
click at [821, 406] on div "Angilene Baruado Age Under 18 years old 18-24 years old 25-34 years old 35-44 y…" at bounding box center [605, 293] width 637 height 350
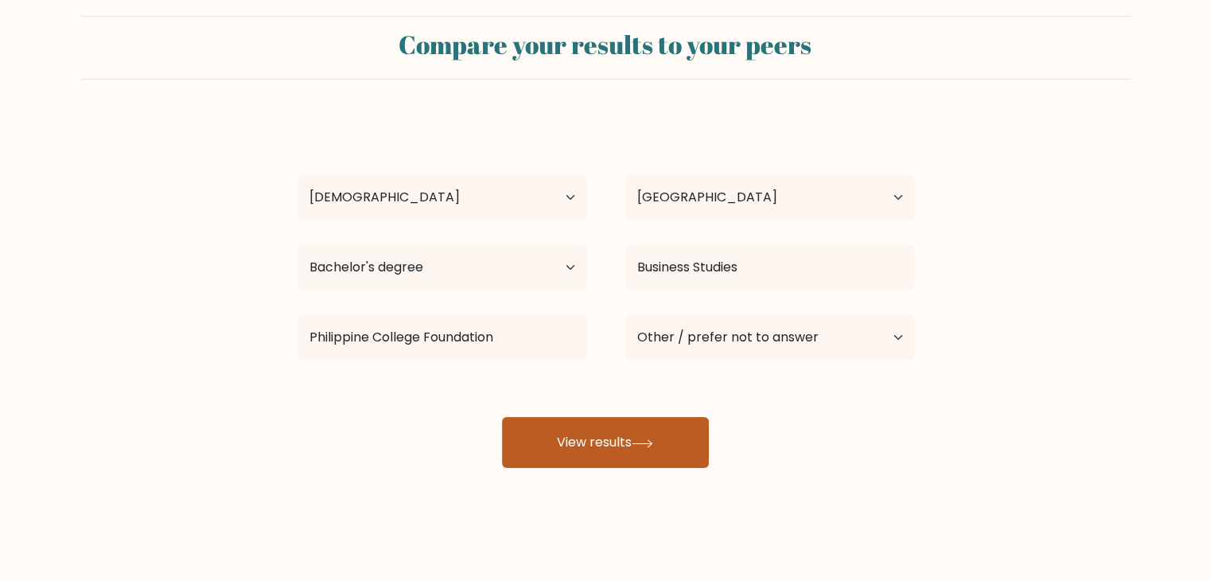
click at [639, 454] on button "View results" at bounding box center [605, 442] width 207 height 51
